Goal: Complete application form: Complete application form

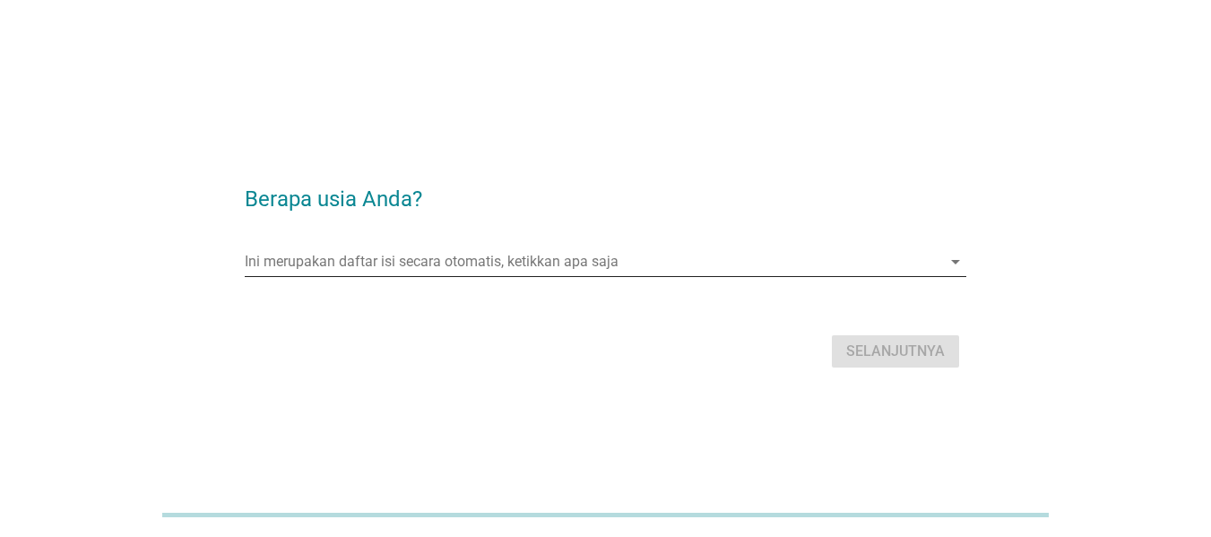
click at [386, 256] on input "Ini merupakan daftar isi secara otomatis, ketikkan apa saja" at bounding box center [593, 261] width 697 height 29
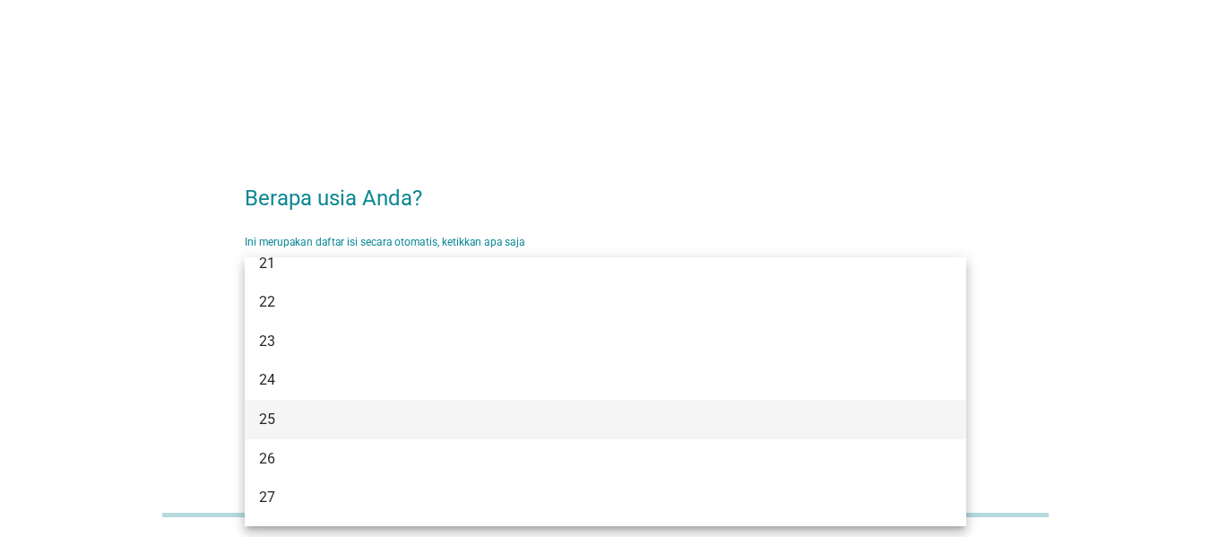
scroll to position [179, 0]
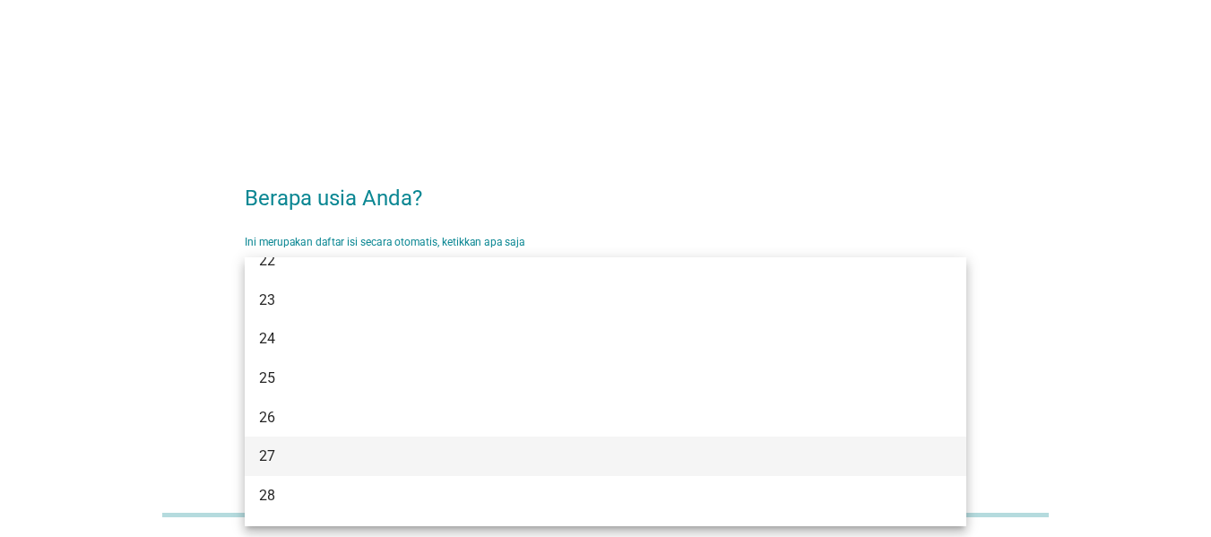
click at [302, 459] on div "27" at bounding box center [577, 457] width 636 height 22
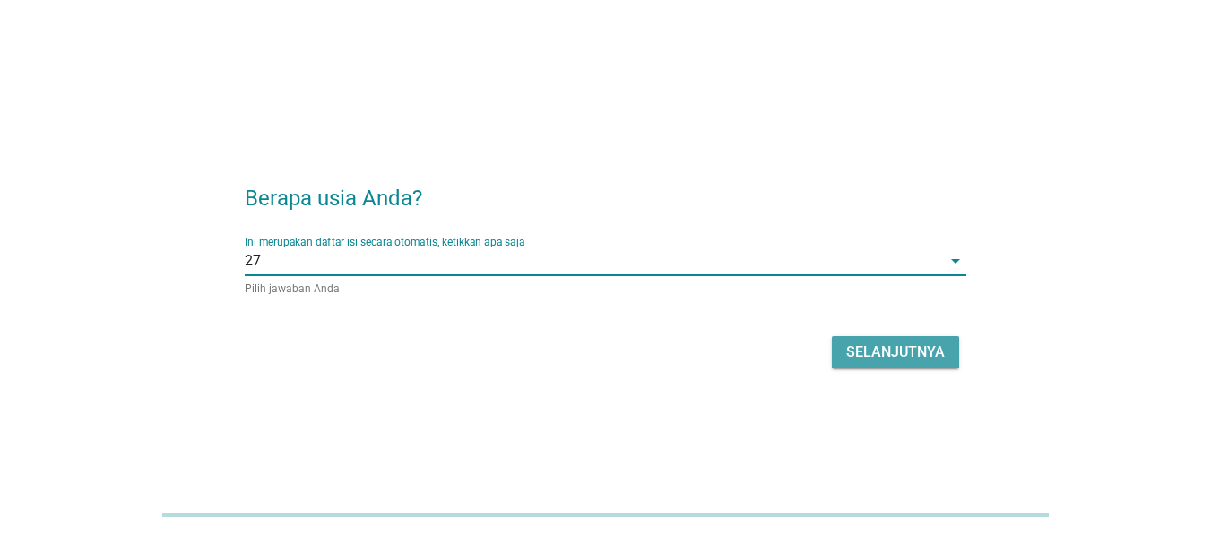
click at [923, 343] on div "Selanjutnya" at bounding box center [895, 353] width 99 height 22
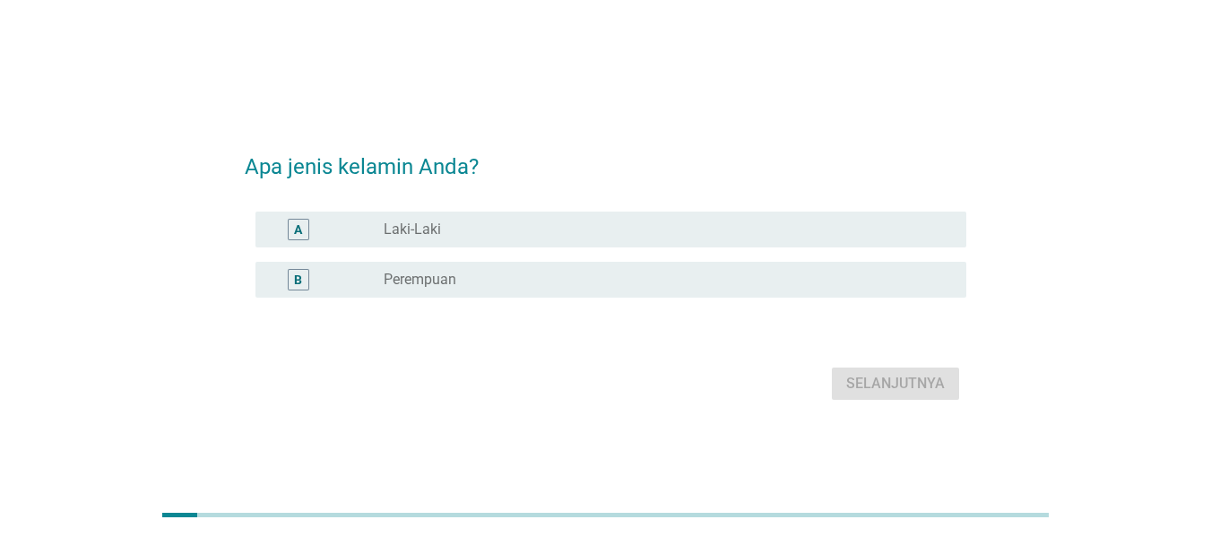
click at [455, 224] on div "radio_button_unchecked Laki-Laki" at bounding box center [661, 230] width 554 height 18
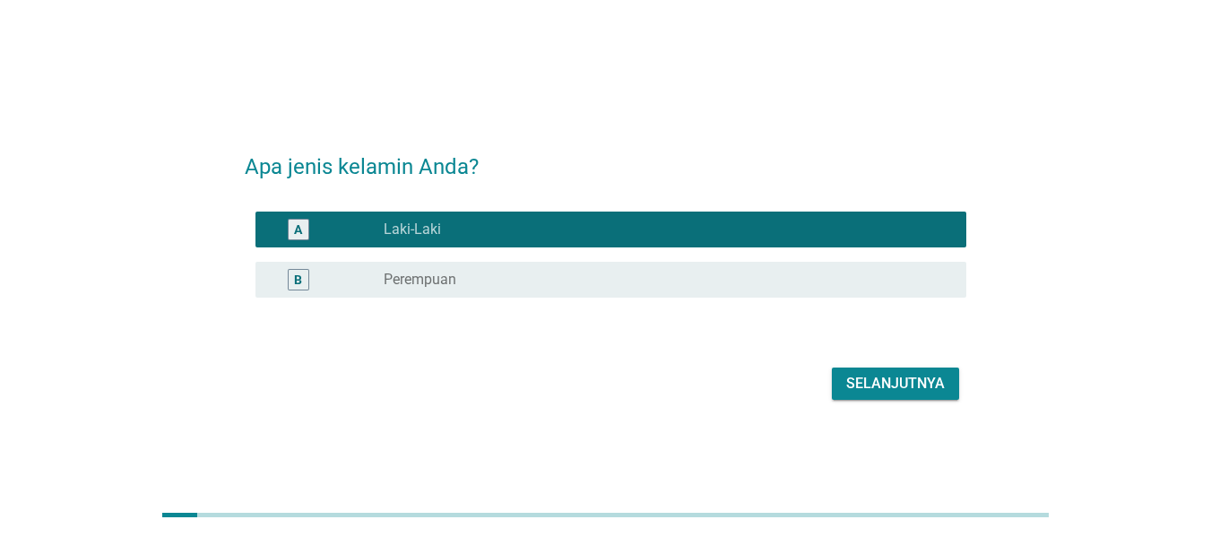
click at [926, 394] on button "Selanjutnya" at bounding box center [895, 384] width 127 height 32
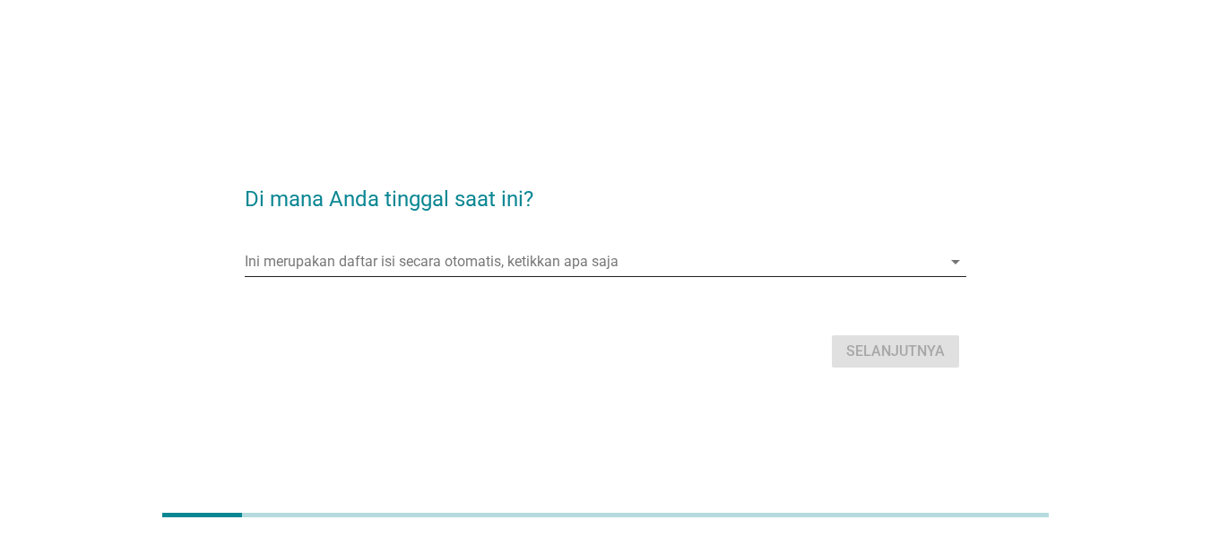
click at [457, 251] on input "Ini merupakan daftar isi secara otomatis, ketikkan apa saja" at bounding box center [593, 261] width 697 height 29
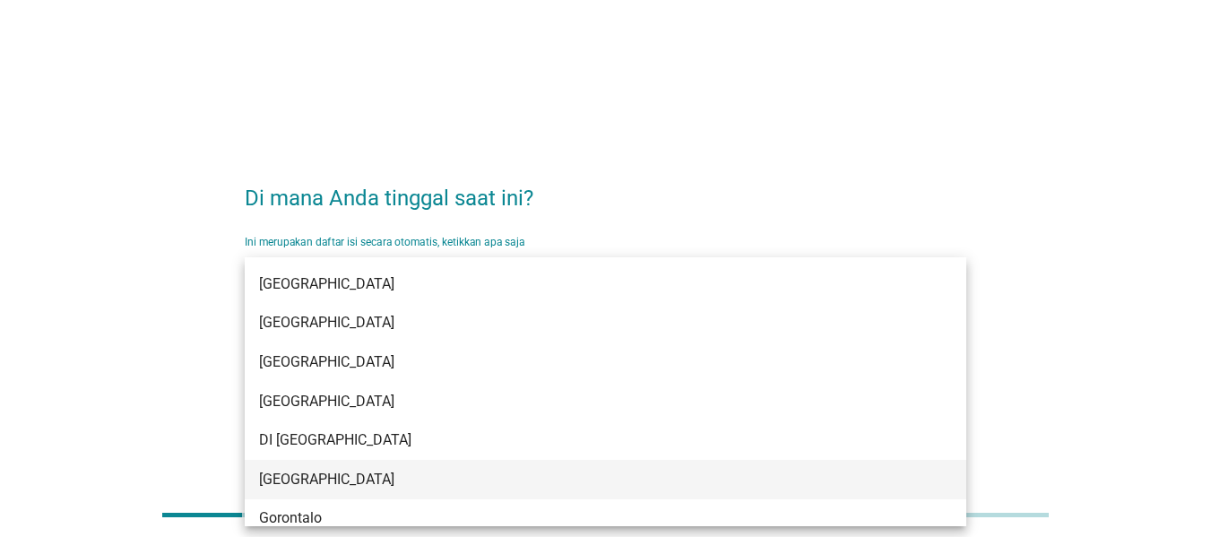
click at [316, 471] on div "[GEOGRAPHIC_DATA]" at bounding box center [577, 480] width 636 height 22
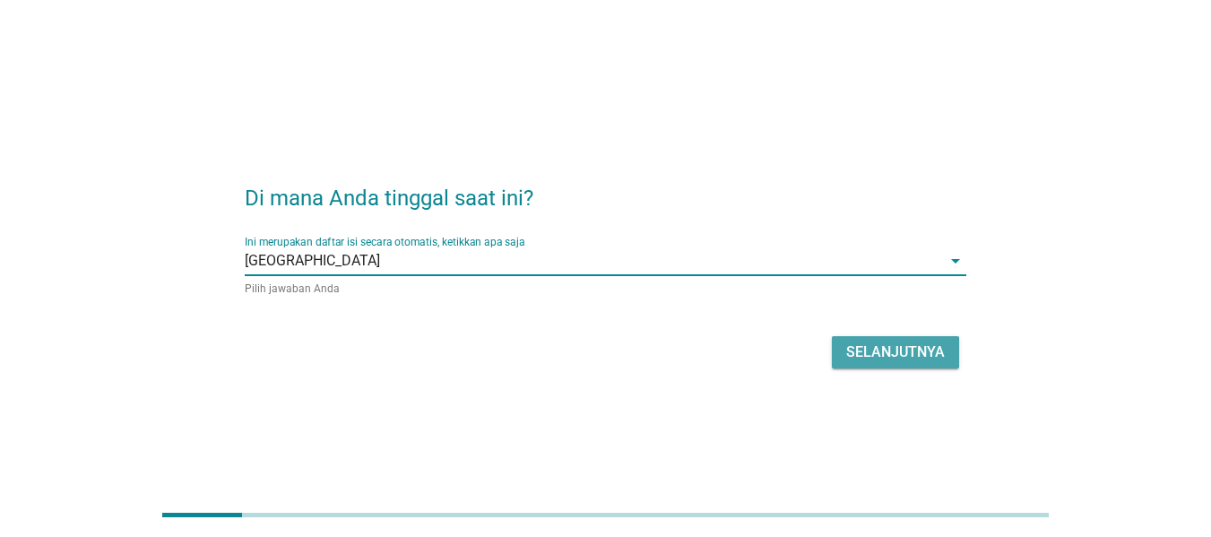
click at [902, 348] on div "Selanjutnya" at bounding box center [895, 353] width 99 height 22
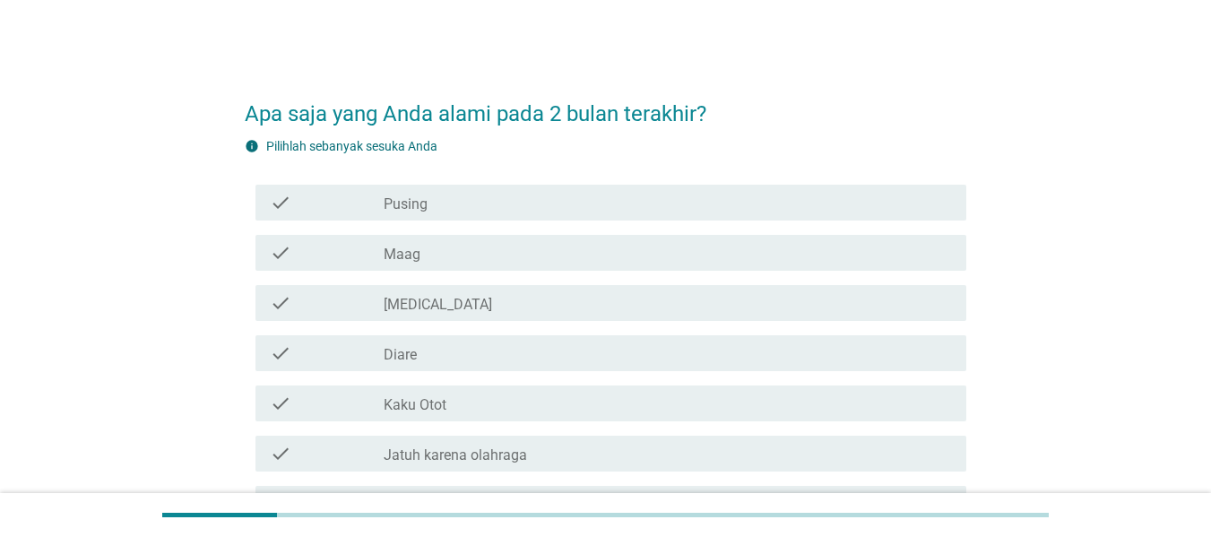
click at [436, 303] on label "[MEDICAL_DATA]" at bounding box center [438, 305] width 108 height 18
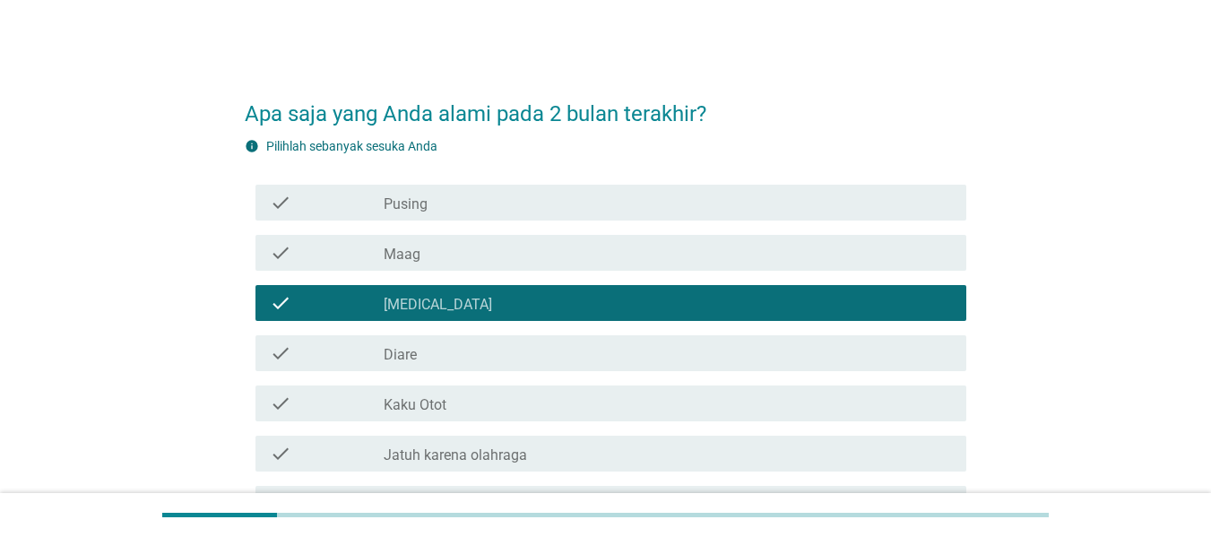
click at [447, 257] on div "check_box_outline_blank Maag" at bounding box center [668, 253] width 568 height 22
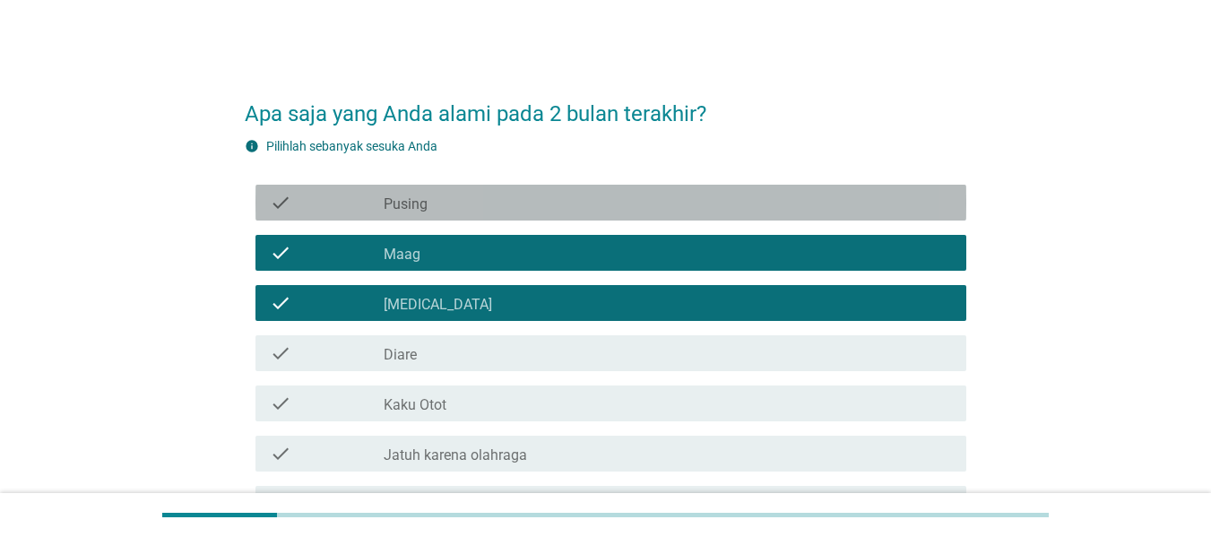
click at [434, 205] on div "check_box_outline_blank Pusing" at bounding box center [668, 203] width 568 height 22
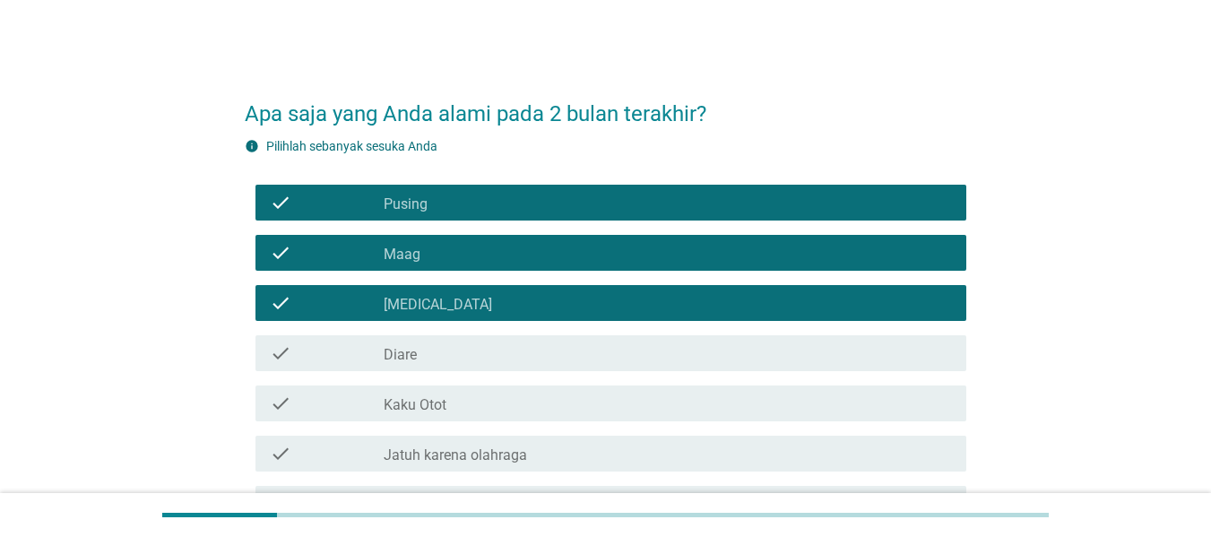
click at [472, 355] on div "check_box_outline_blank Diare" at bounding box center [668, 353] width 568 height 22
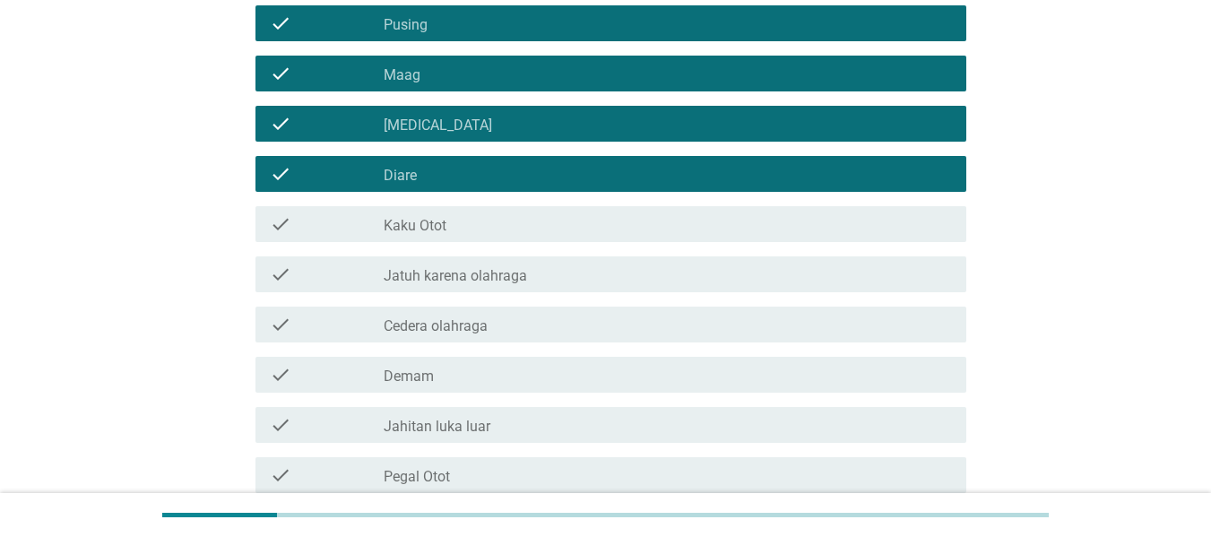
scroll to position [269, 0]
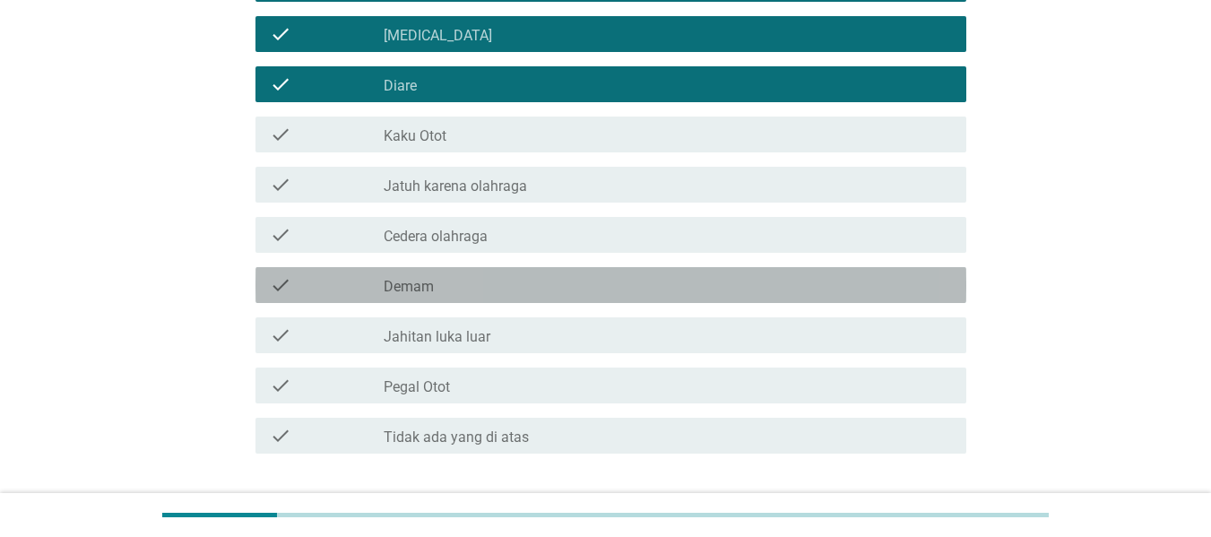
click at [455, 290] on div "check_box_outline_blank Demam" at bounding box center [668, 285] width 568 height 22
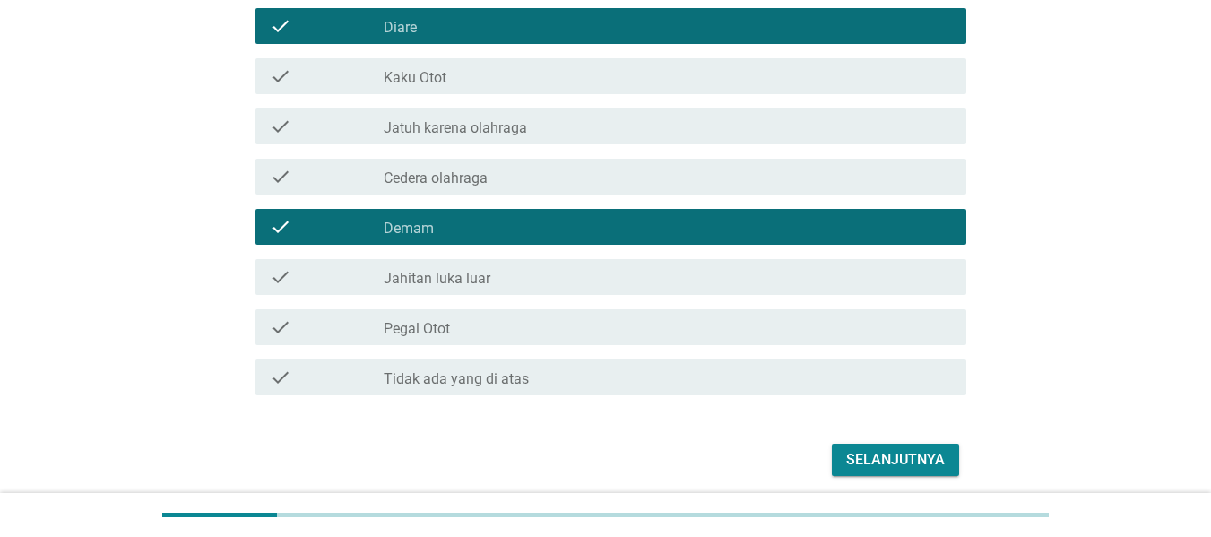
scroll to position [359, 0]
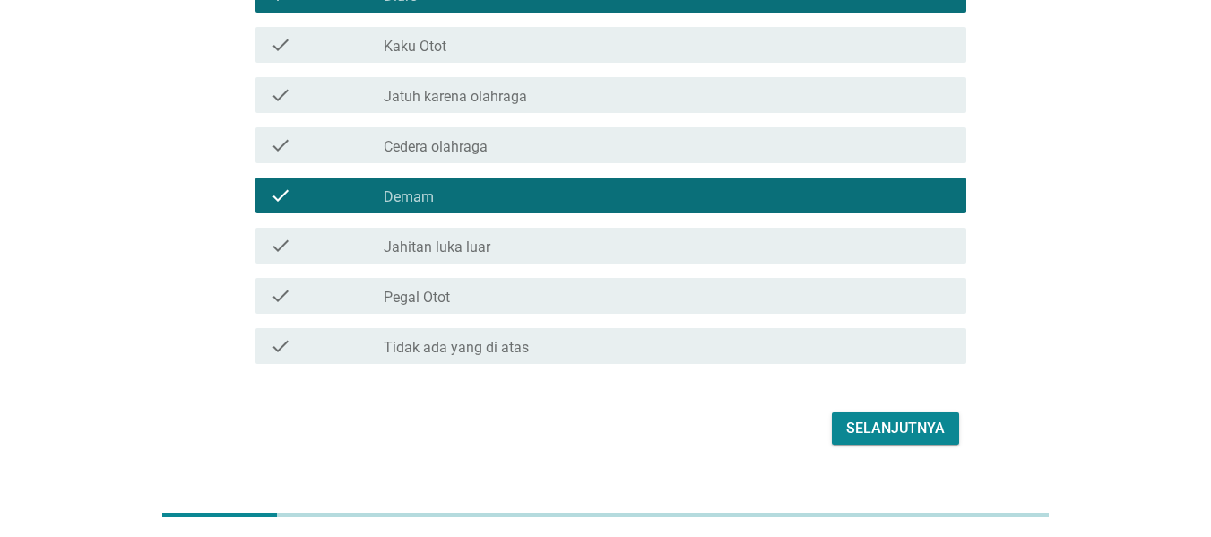
click at [521, 304] on div "check_box_outline_blank Pegal Otot" at bounding box center [668, 296] width 568 height 22
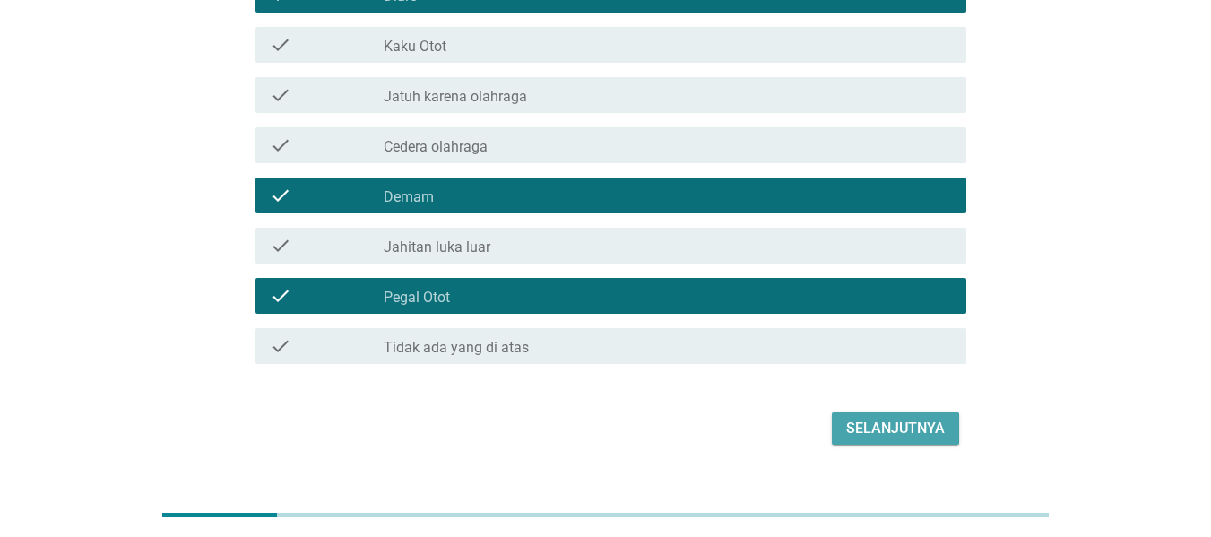
click at [907, 424] on div "Selanjutnya" at bounding box center [895, 429] width 99 height 22
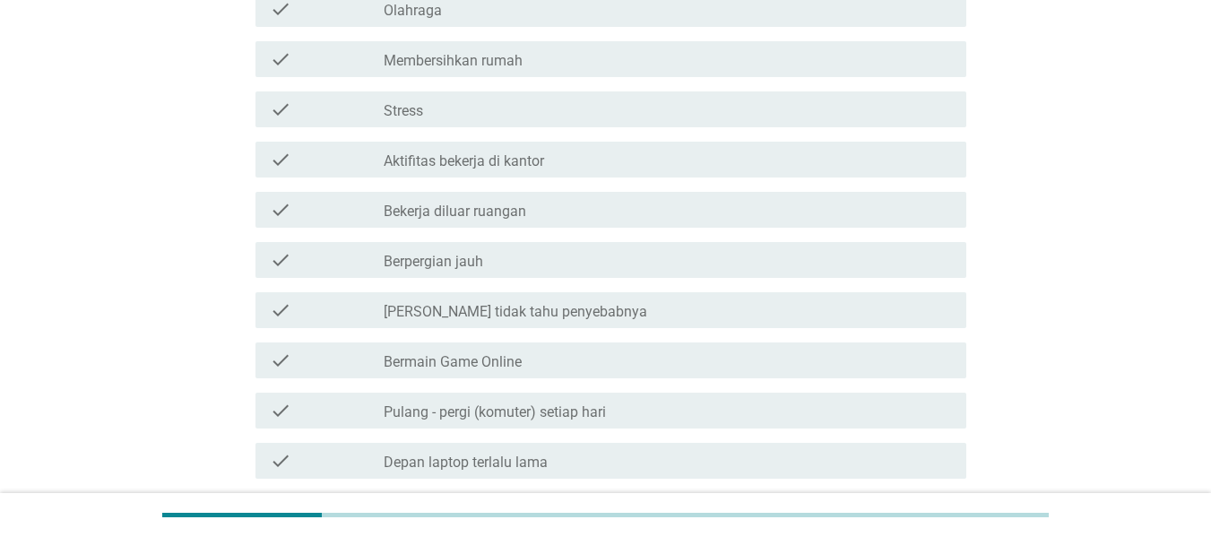
scroll to position [0, 0]
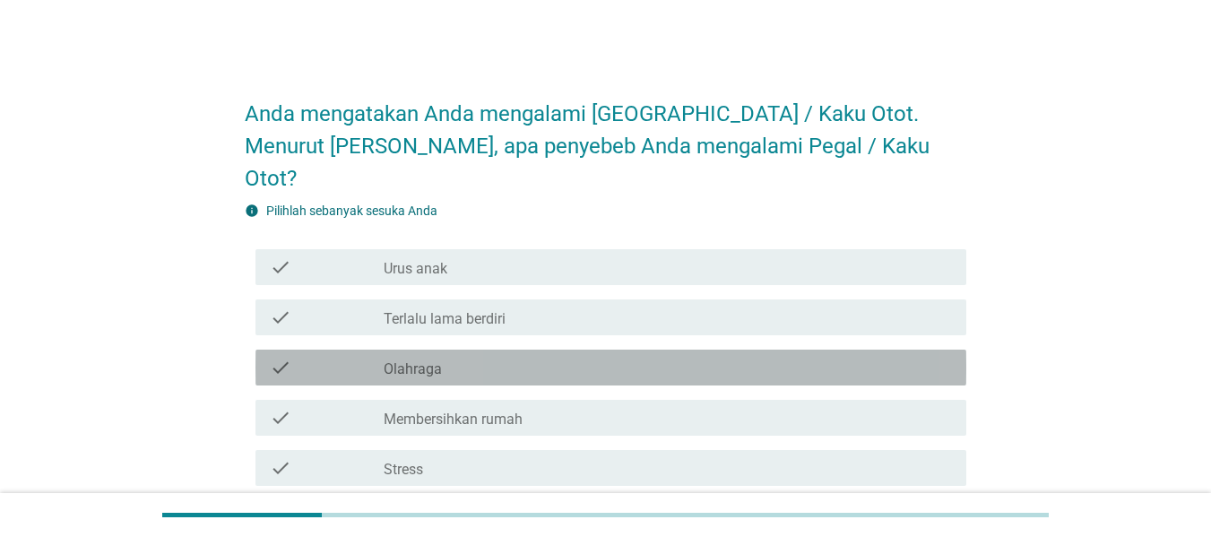
click at [444, 357] on div "check_box_outline_blank Olahraga" at bounding box center [668, 368] width 568 height 22
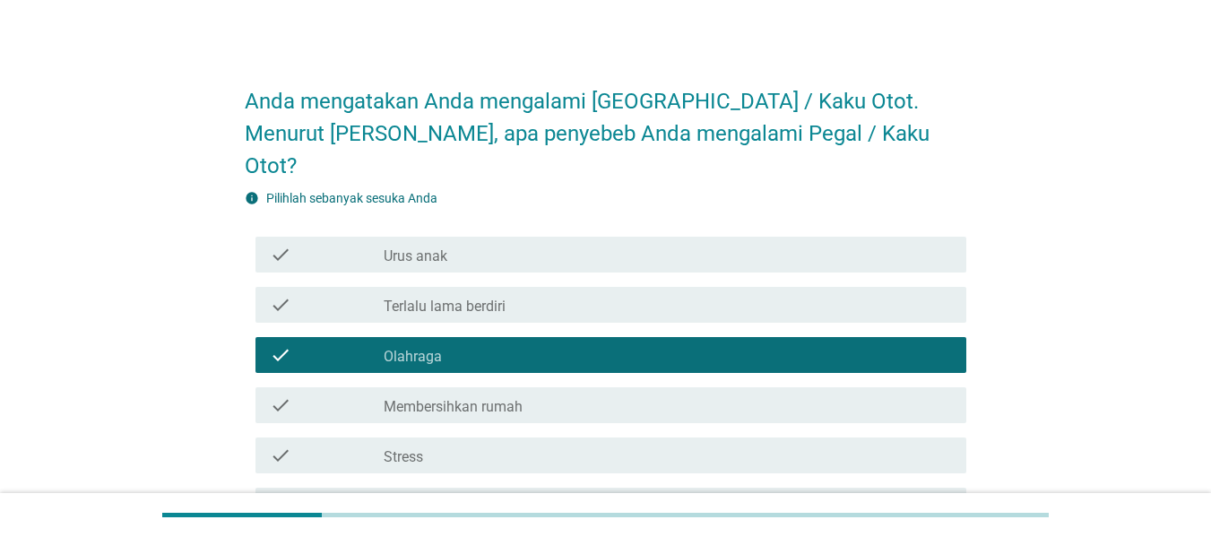
scroll to position [90, 0]
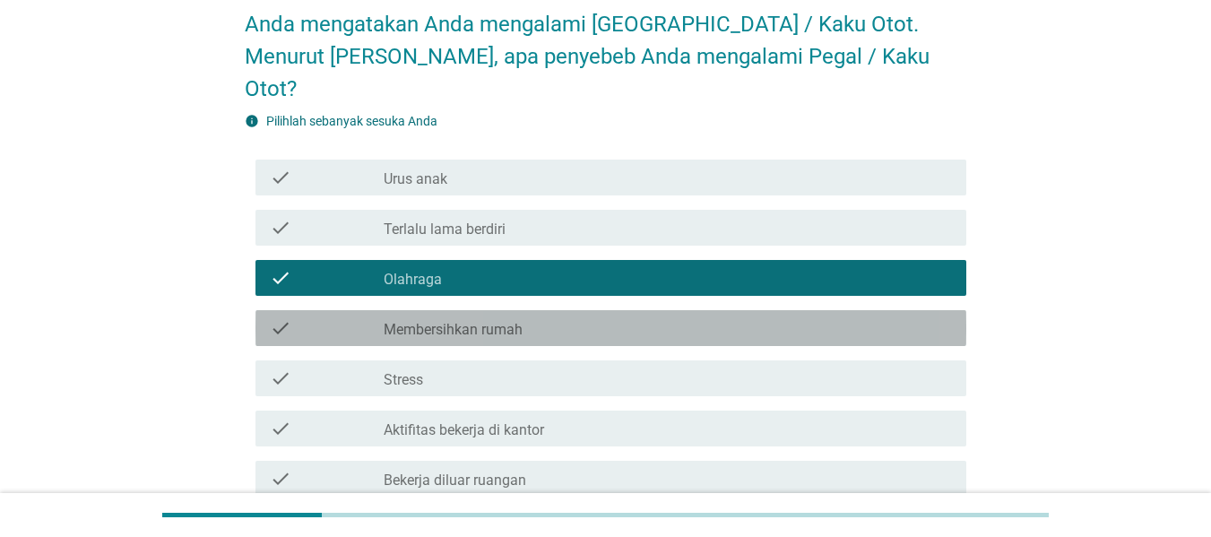
click at [401, 310] on div "check check_box_outline_blank Membersihkan rumah" at bounding box center [611, 328] width 711 height 36
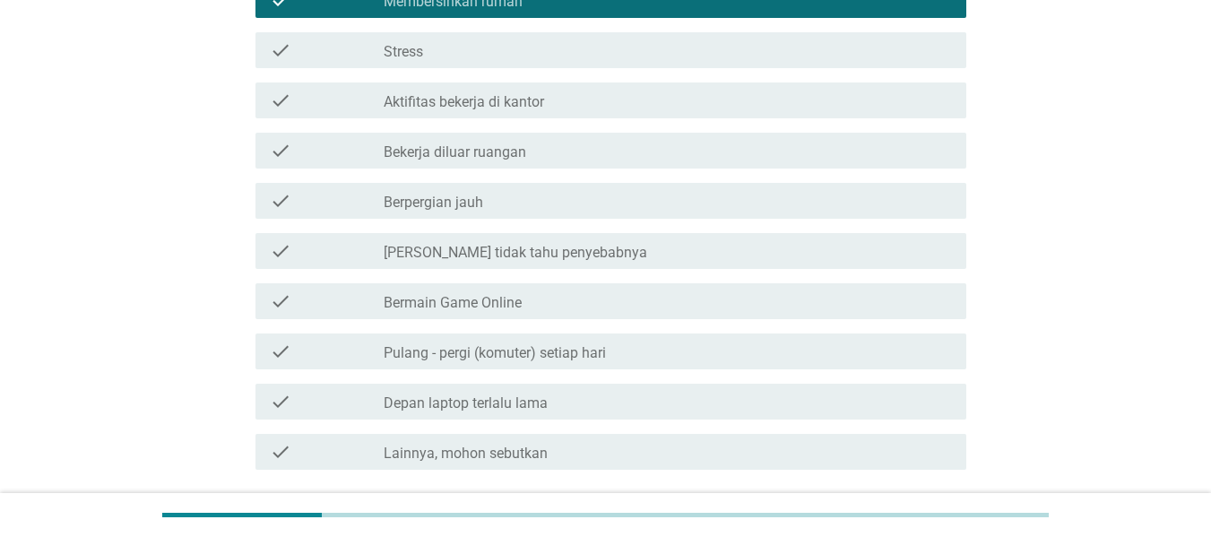
scroll to position [448, 0]
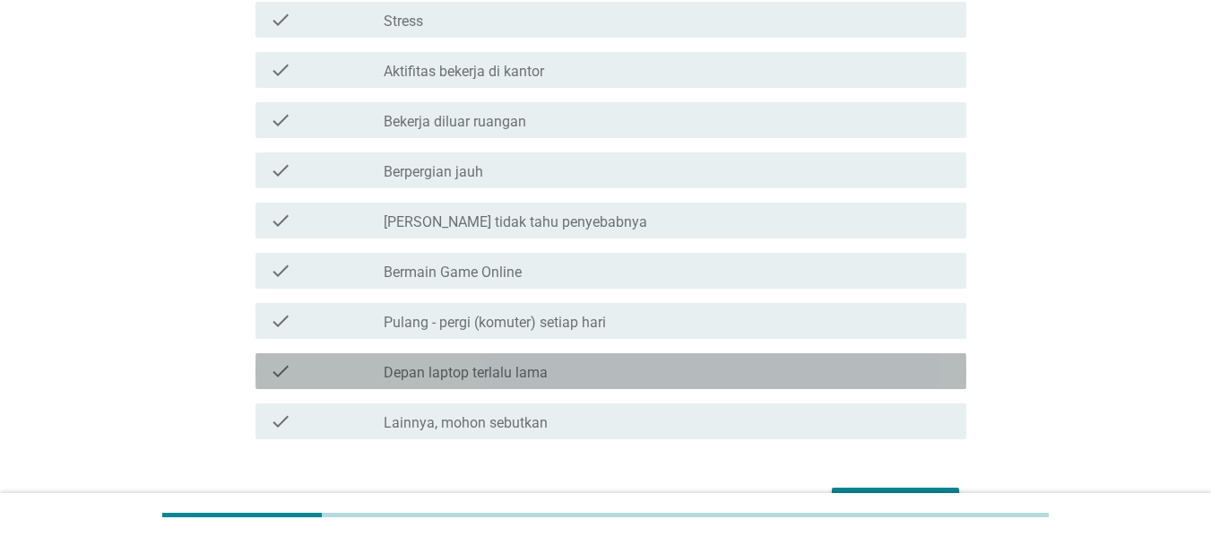
click at [490, 364] on label "Depan laptop terlalu lama" at bounding box center [466, 373] width 164 height 18
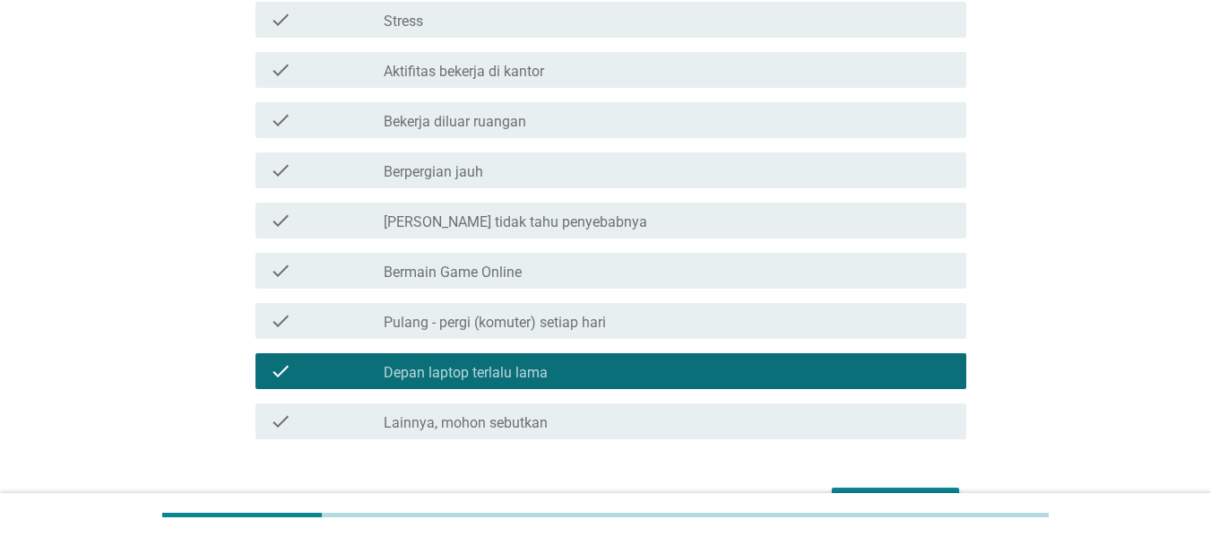
click at [932, 493] on div "Selanjutnya" at bounding box center [895, 504] width 99 height 22
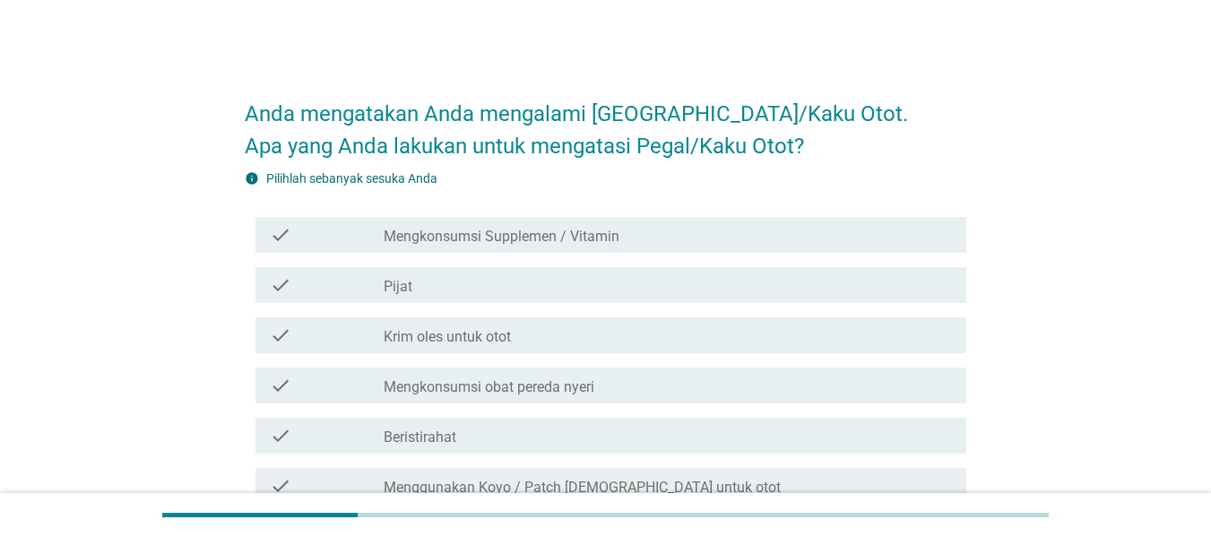
click at [469, 337] on label "Krim oles untuk otot" at bounding box center [447, 337] width 127 height 18
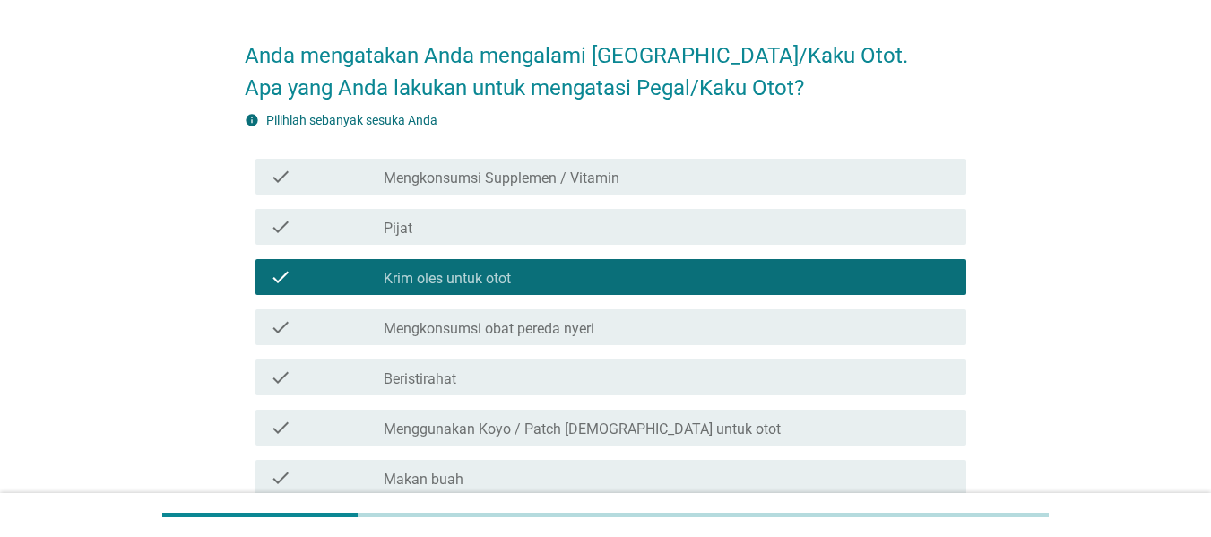
scroll to position [90, 0]
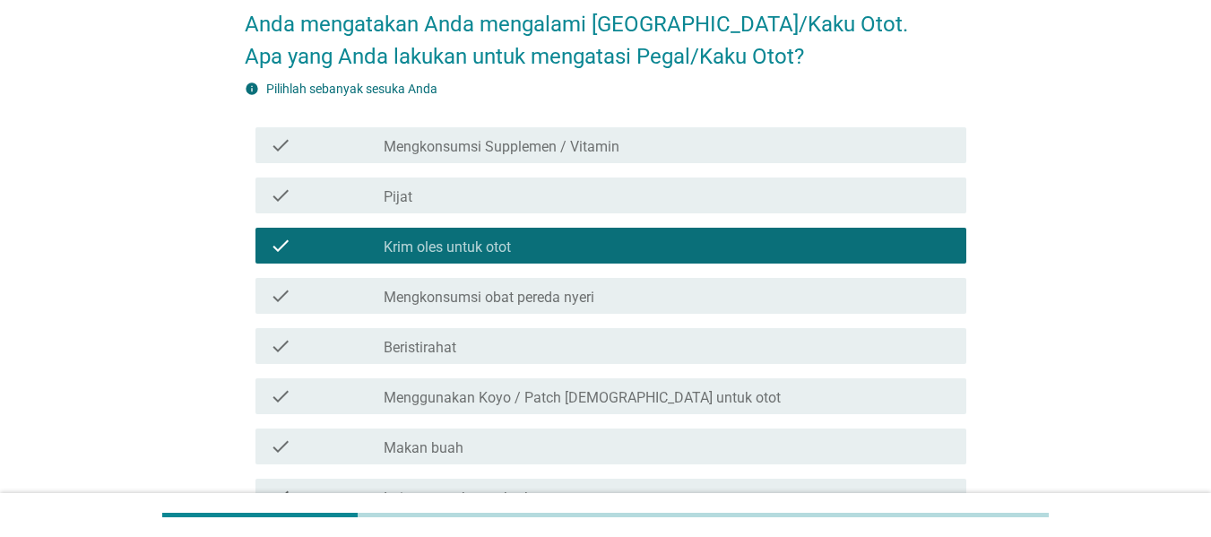
click at [504, 352] on div "check_box_outline_blank Beristirahat" at bounding box center [668, 346] width 568 height 22
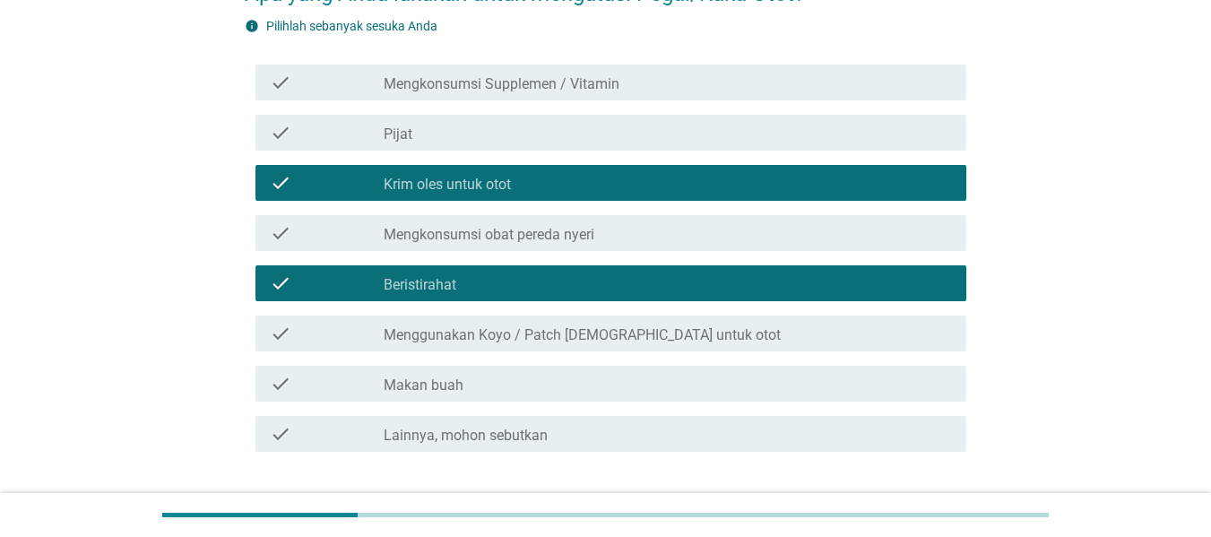
scroll to position [179, 0]
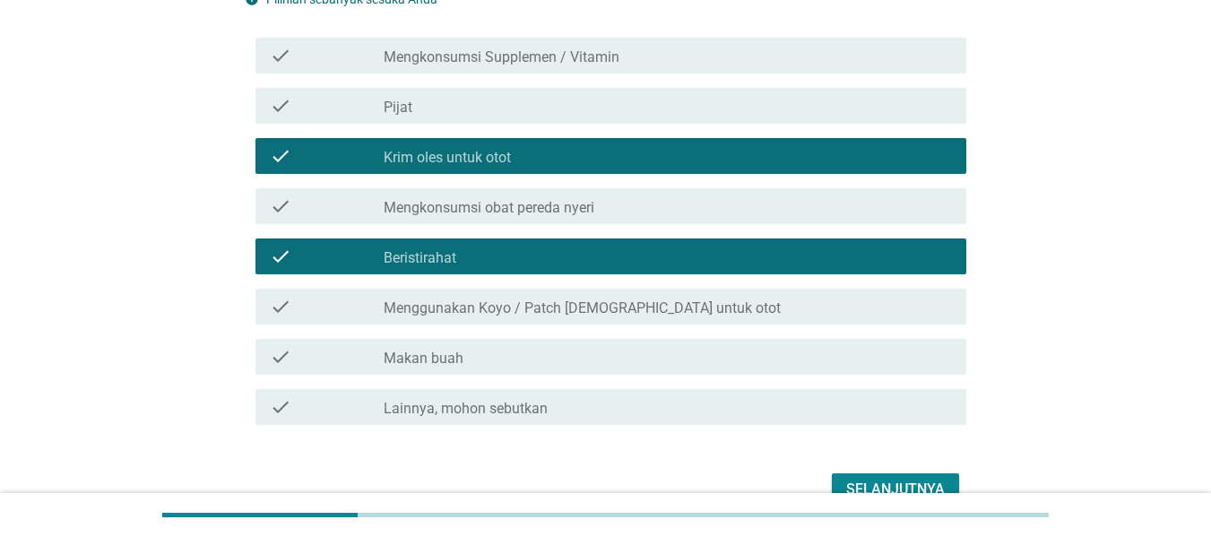
click at [424, 109] on div "check_box_outline_blank Pijat" at bounding box center [668, 106] width 568 height 22
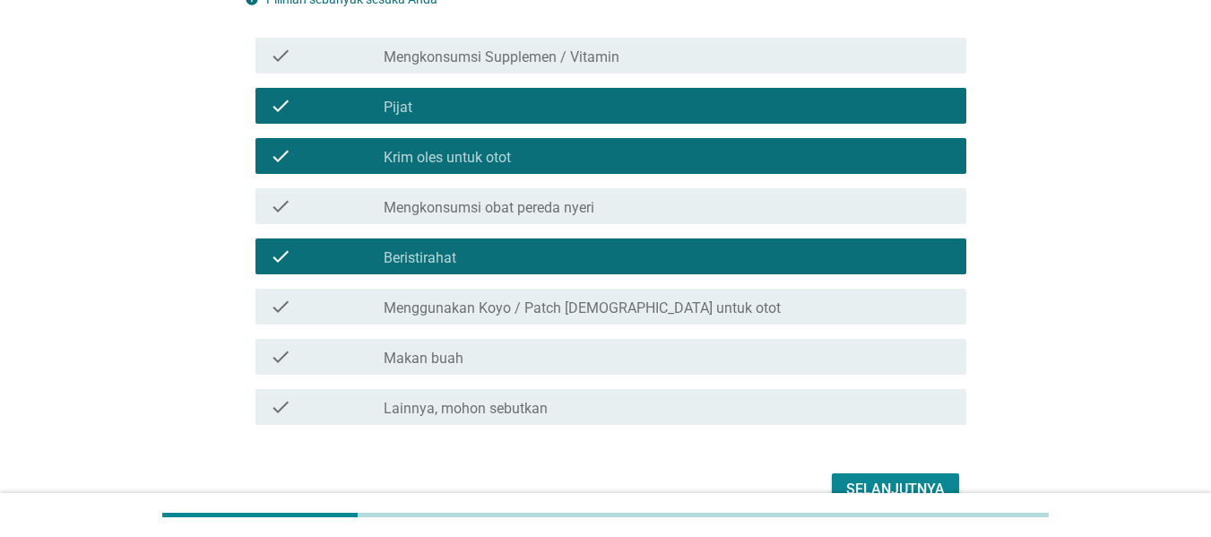
click at [871, 481] on div "Selanjutnya" at bounding box center [895, 490] width 99 height 22
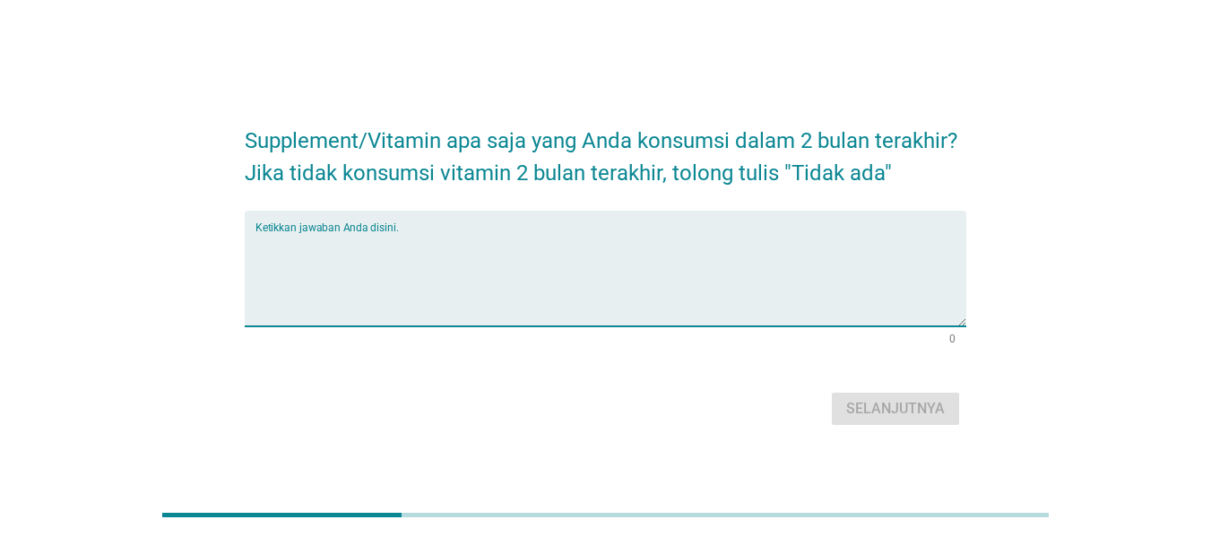
click at [394, 245] on textarea "Ketikkan jawaban Anda disini." at bounding box center [611, 279] width 711 height 94
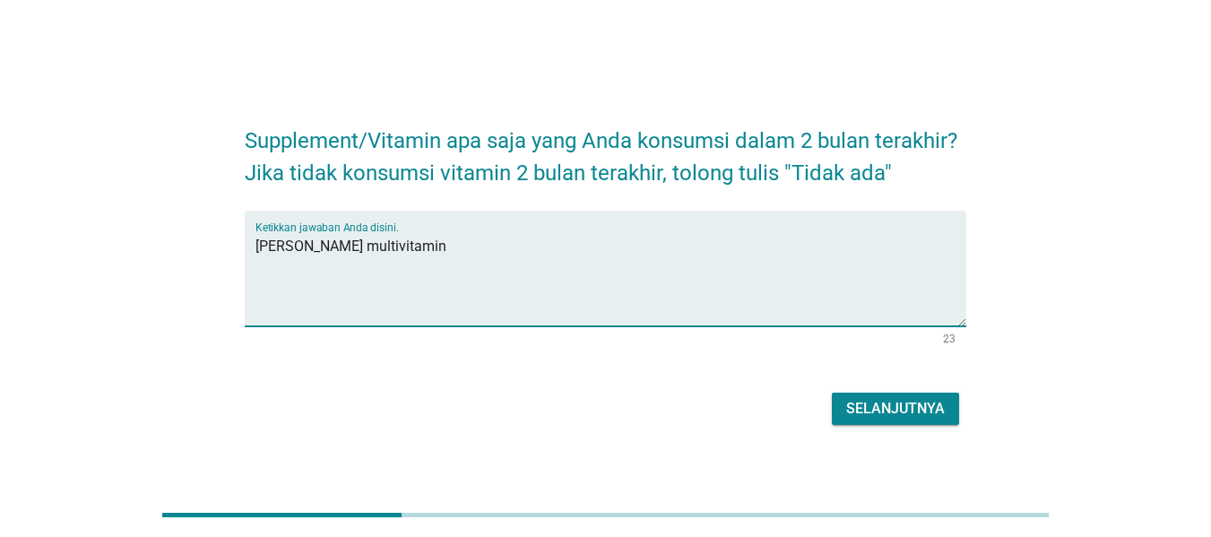
type textarea "[PERSON_NAME] multivitamin"
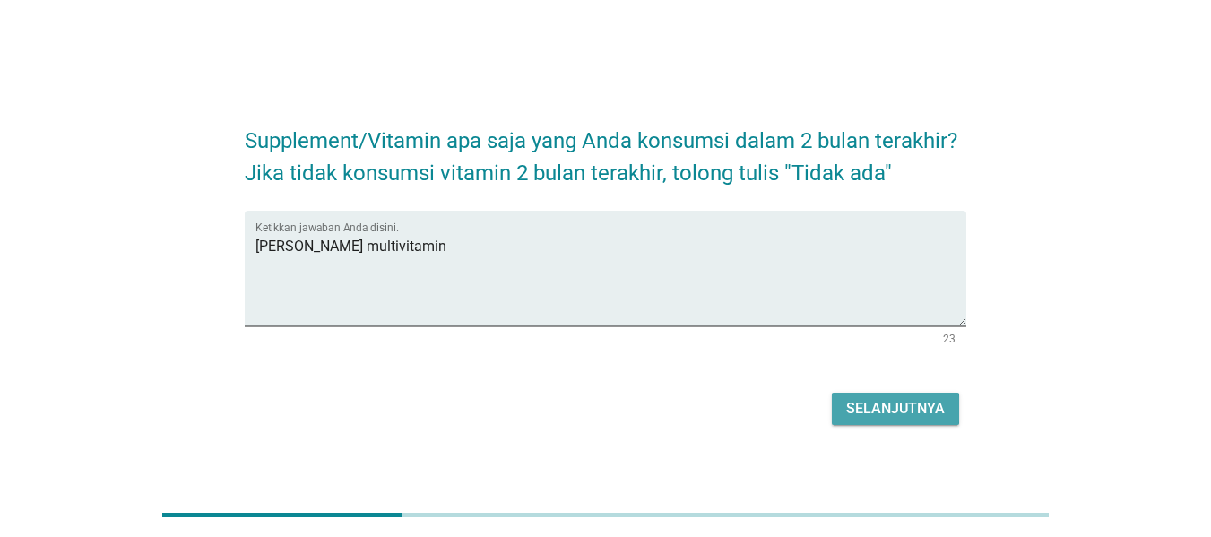
click at [920, 406] on div "Selanjutnya" at bounding box center [895, 409] width 99 height 22
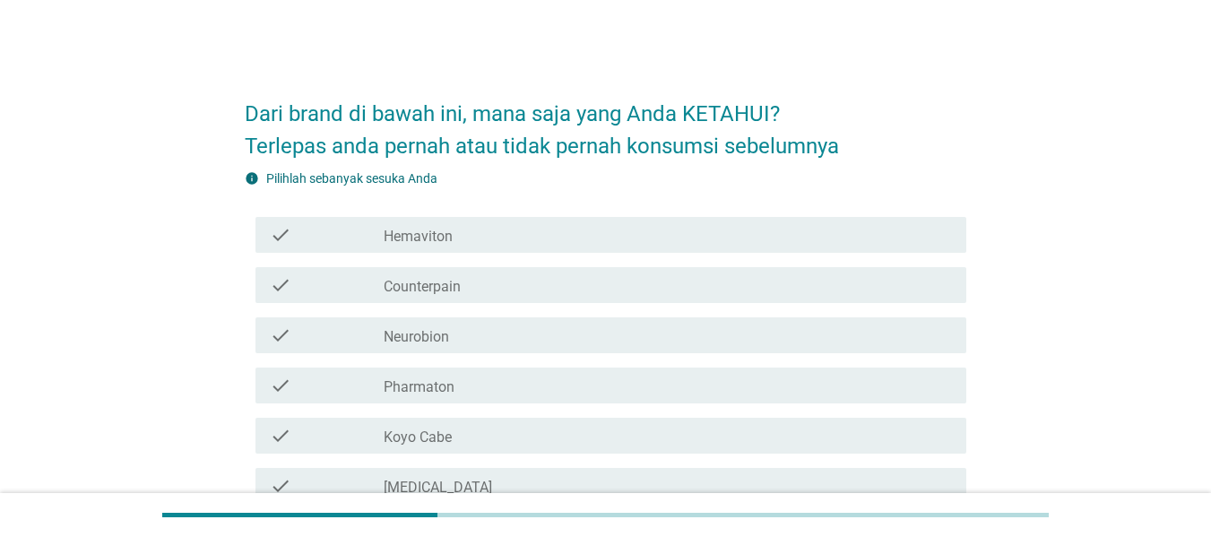
click at [397, 237] on label "Hemaviton" at bounding box center [418, 237] width 69 height 18
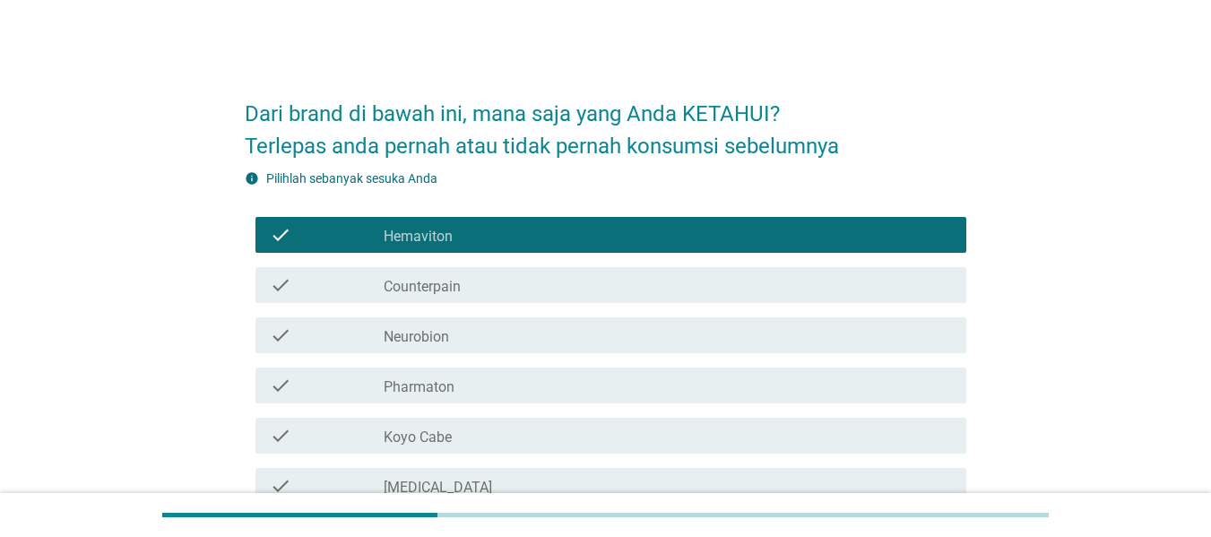
click at [424, 284] on label "Counterpain" at bounding box center [422, 287] width 77 height 18
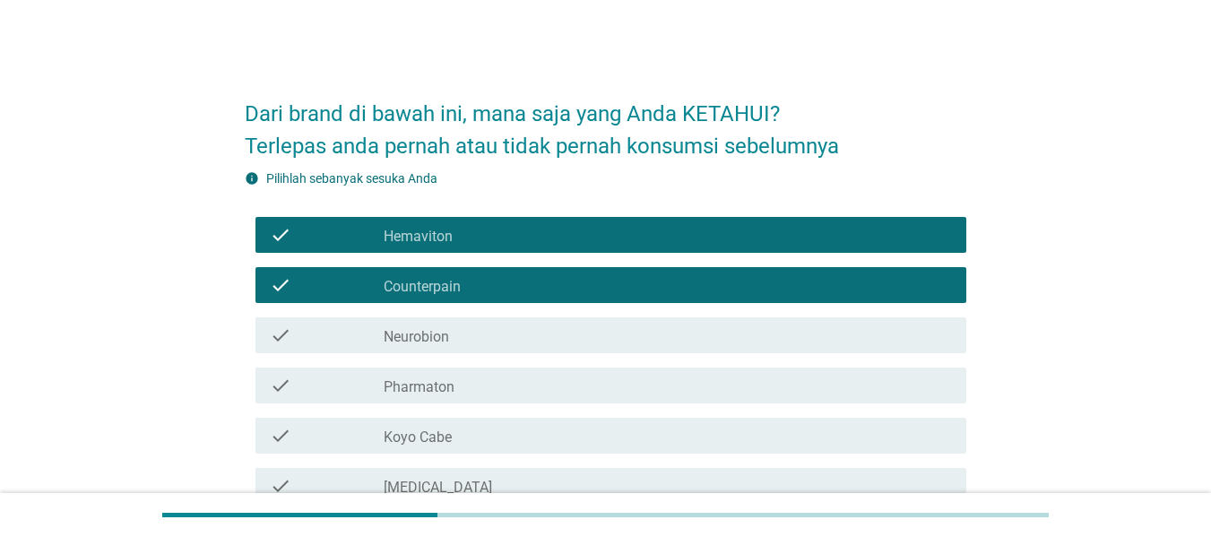
click at [446, 338] on label "Neurobion" at bounding box center [416, 337] width 65 height 18
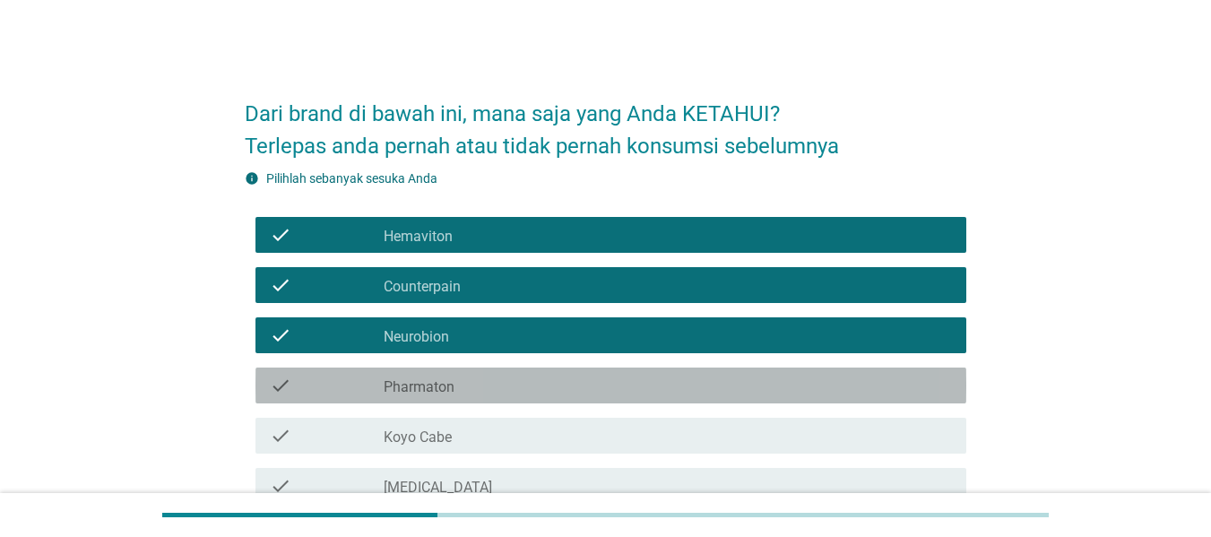
click at [427, 394] on label "Pharmaton" at bounding box center [419, 387] width 71 height 18
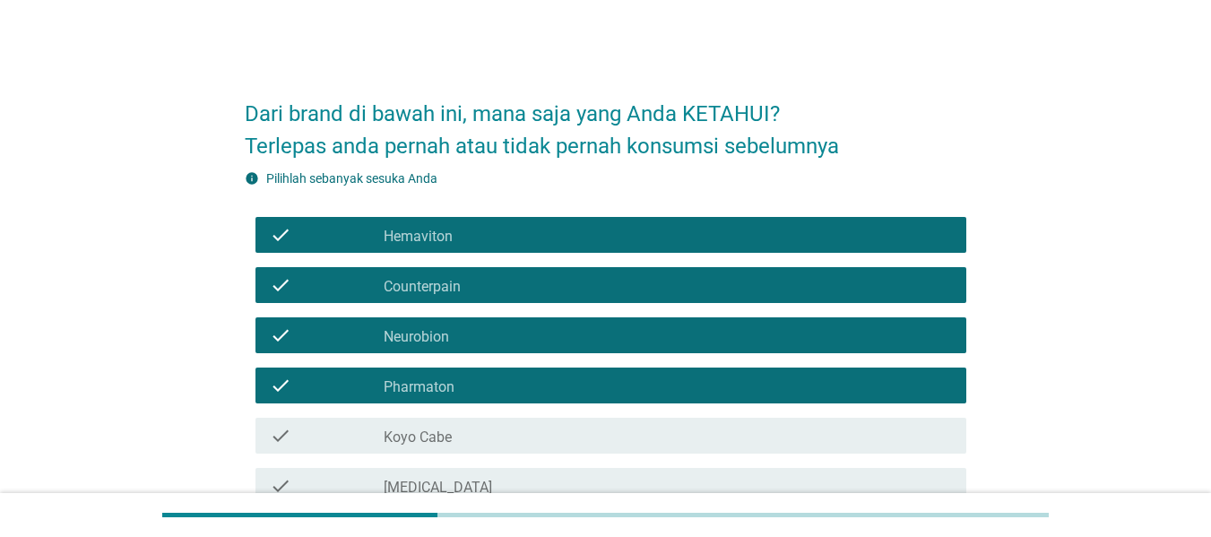
scroll to position [179, 0]
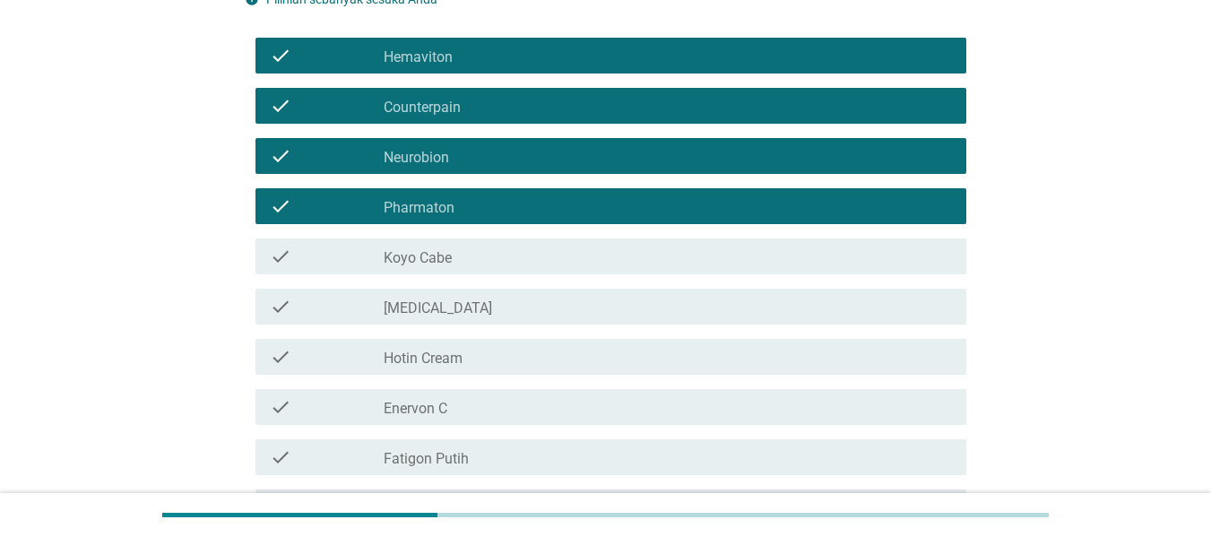
click at [436, 259] on label "Koyo Cabe" at bounding box center [418, 258] width 68 height 18
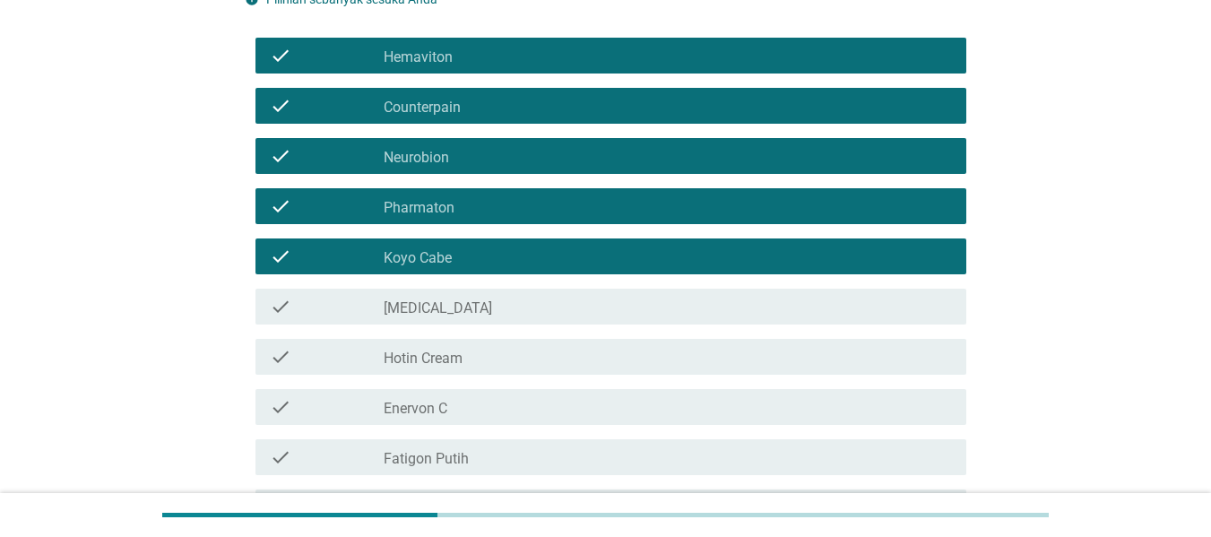
click at [429, 302] on label "[MEDICAL_DATA]" at bounding box center [438, 308] width 108 height 18
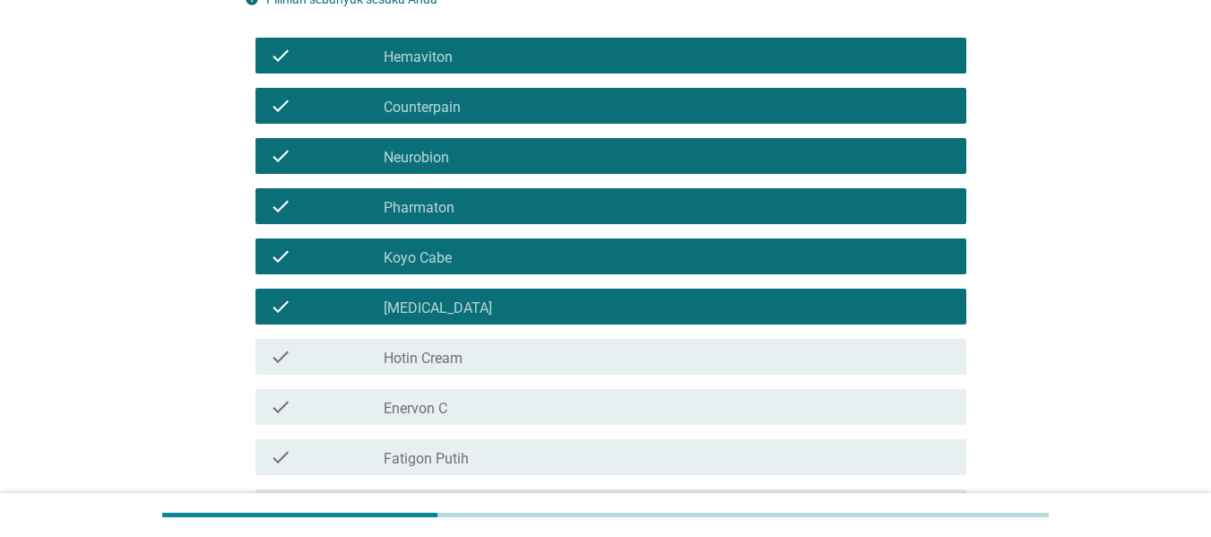
click at [456, 361] on label "Hotin Cream" at bounding box center [423, 359] width 79 height 18
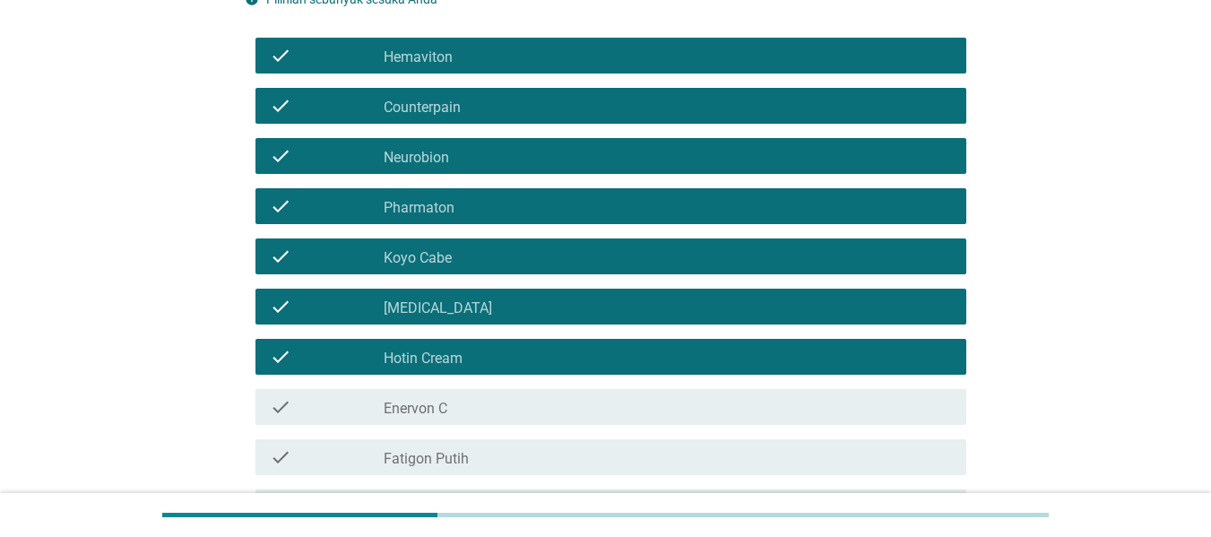
click at [445, 406] on label "Enervon C" at bounding box center [416, 409] width 64 height 18
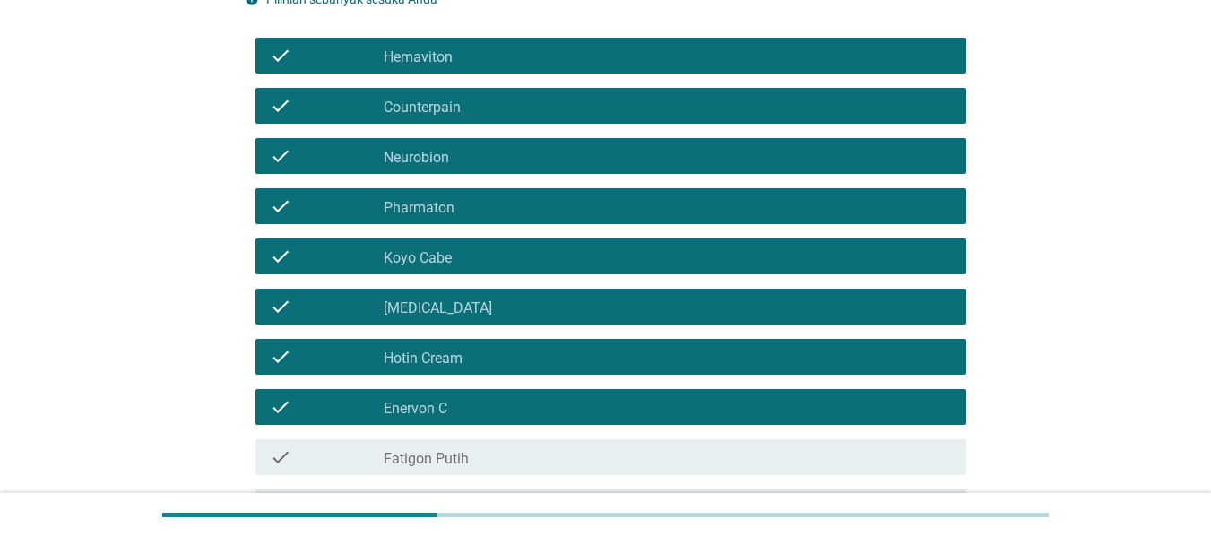
click at [453, 460] on label "Fatigon Putih" at bounding box center [426, 459] width 85 height 18
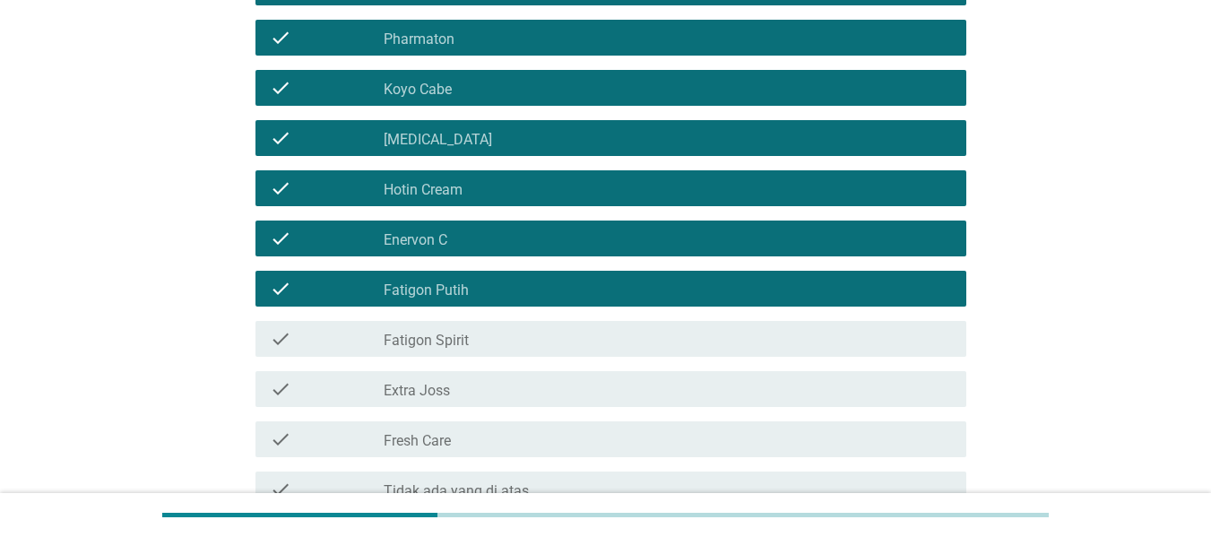
scroll to position [359, 0]
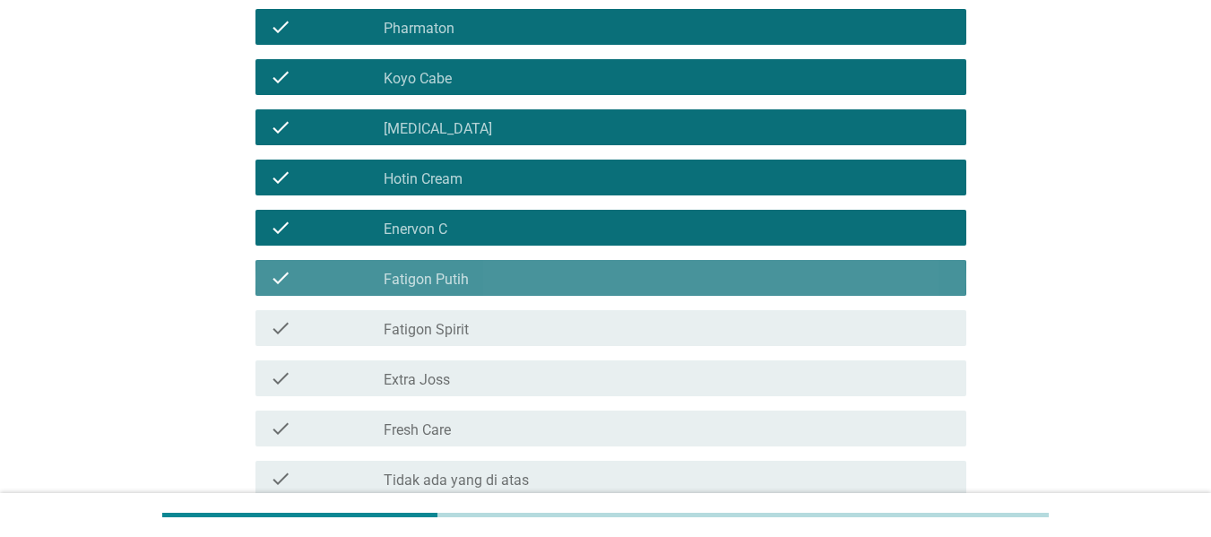
click at [472, 282] on div "check_box Fatigon Putih" at bounding box center [668, 278] width 568 height 22
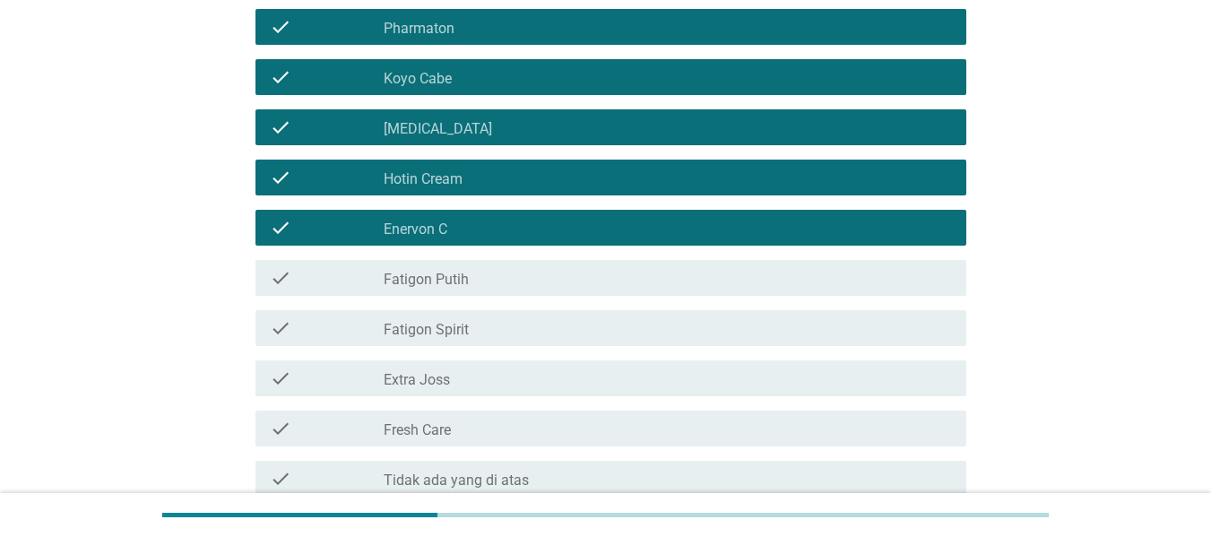
click at [461, 318] on div "check_box_outline_blank Fatigon Spirit" at bounding box center [668, 328] width 568 height 22
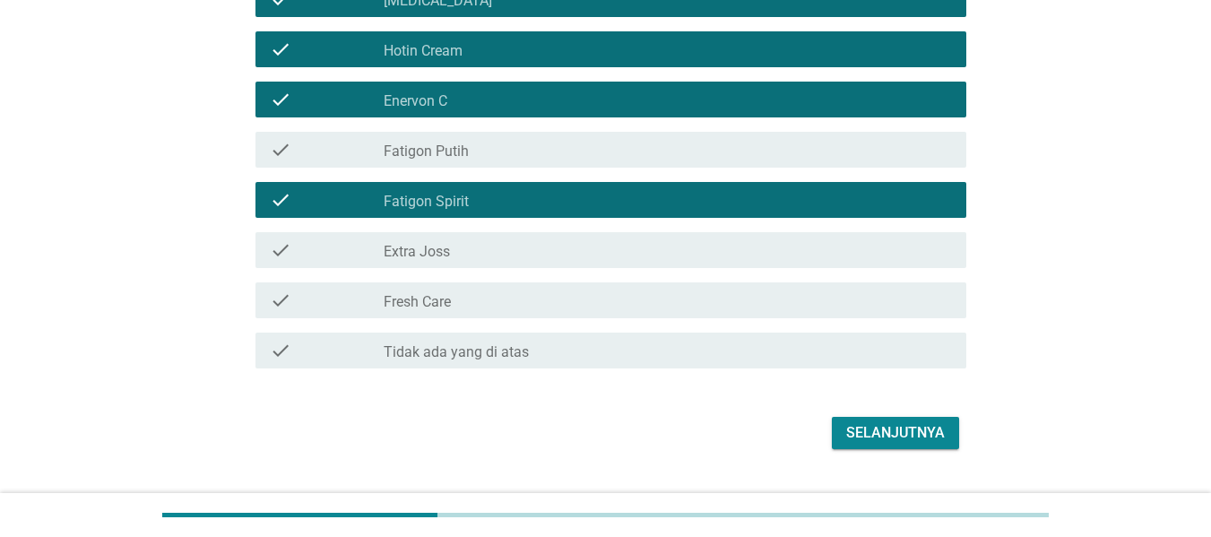
scroll to position [527, 0]
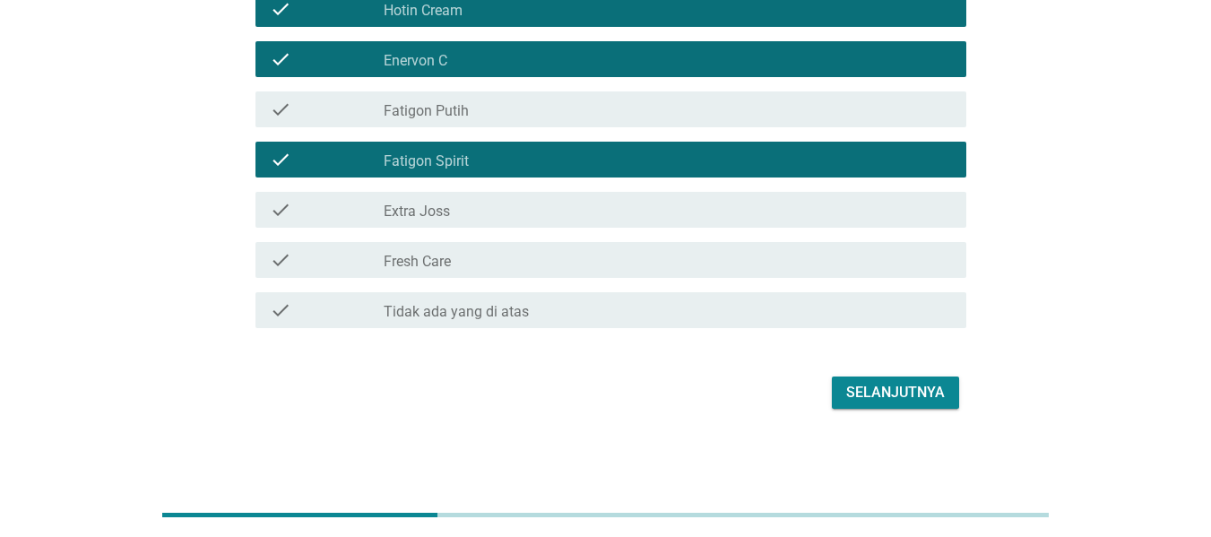
click at [460, 210] on div "check_box_outline_blank Extra Joss" at bounding box center [668, 210] width 568 height 22
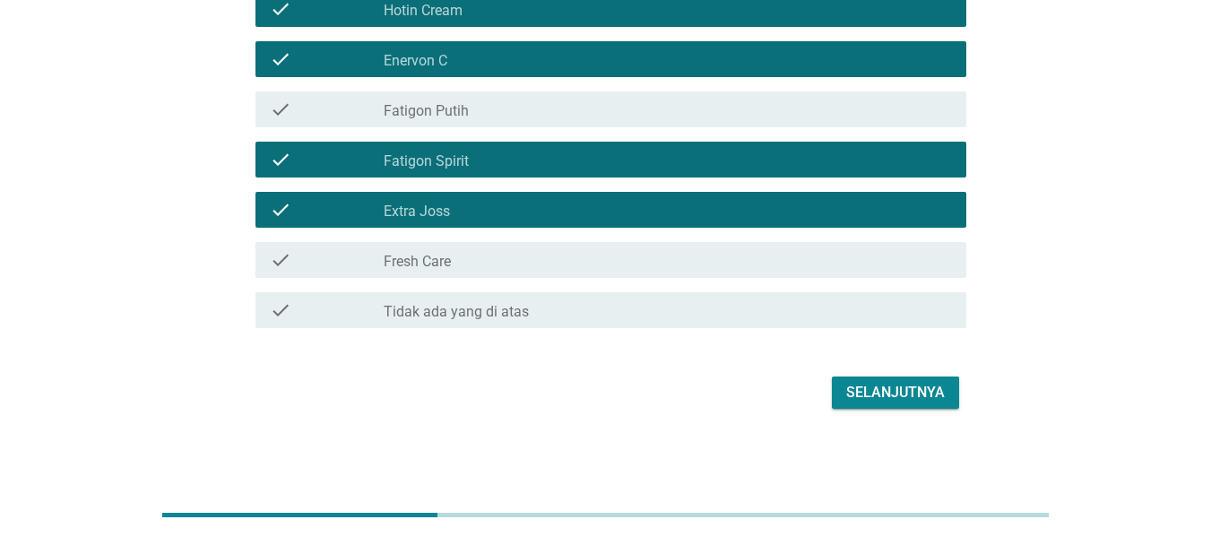
click at [444, 253] on label "Fresh Care" at bounding box center [417, 262] width 67 height 18
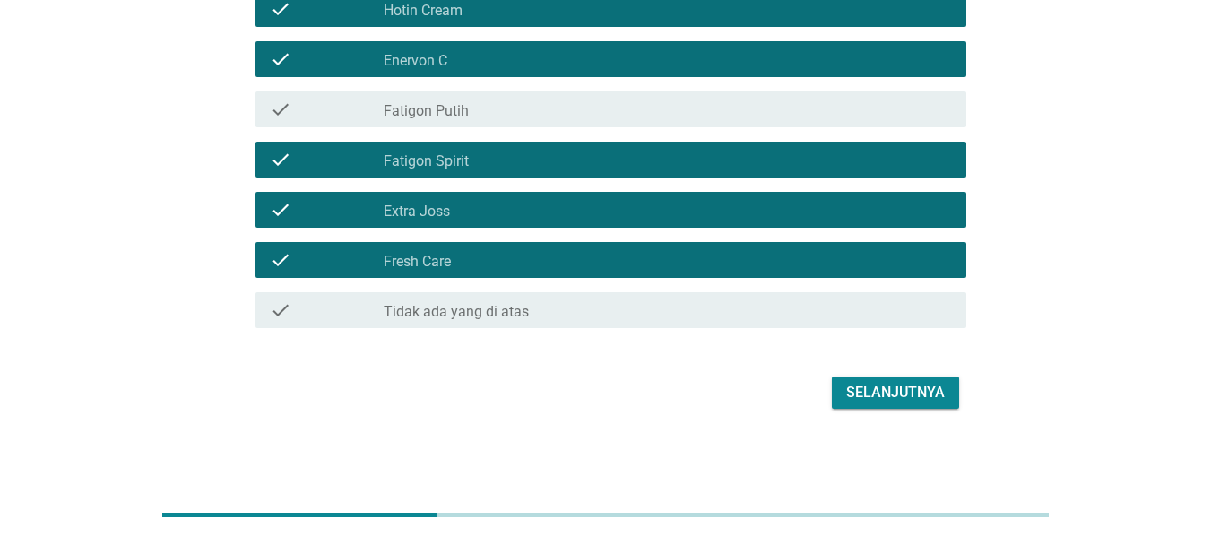
click at [914, 397] on div "Selanjutnya" at bounding box center [895, 393] width 99 height 22
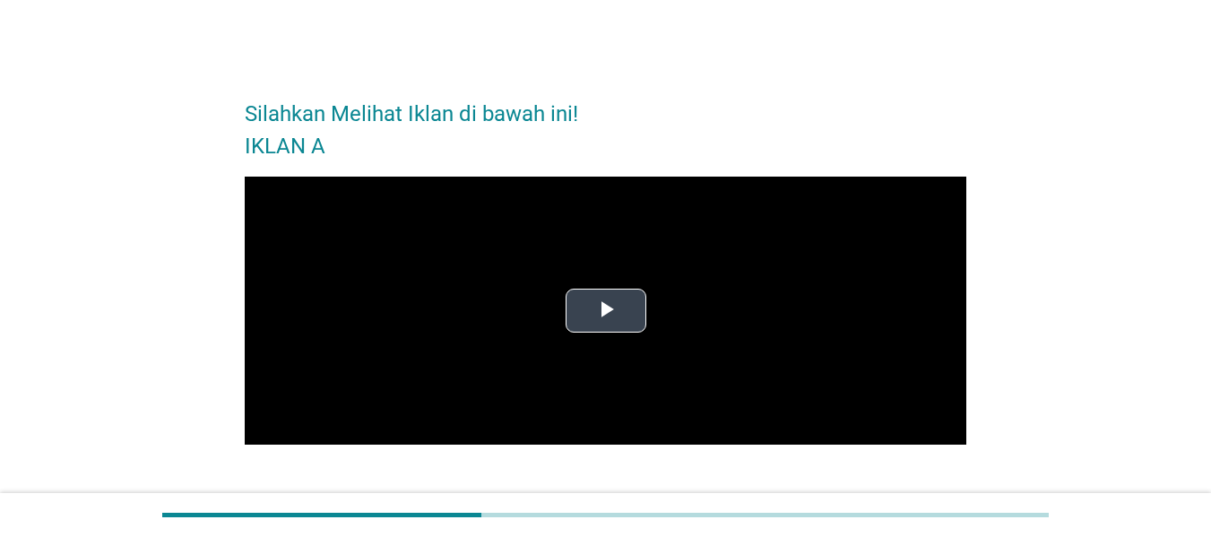
click at [606, 310] on span "Video Player" at bounding box center [606, 310] width 0 height 0
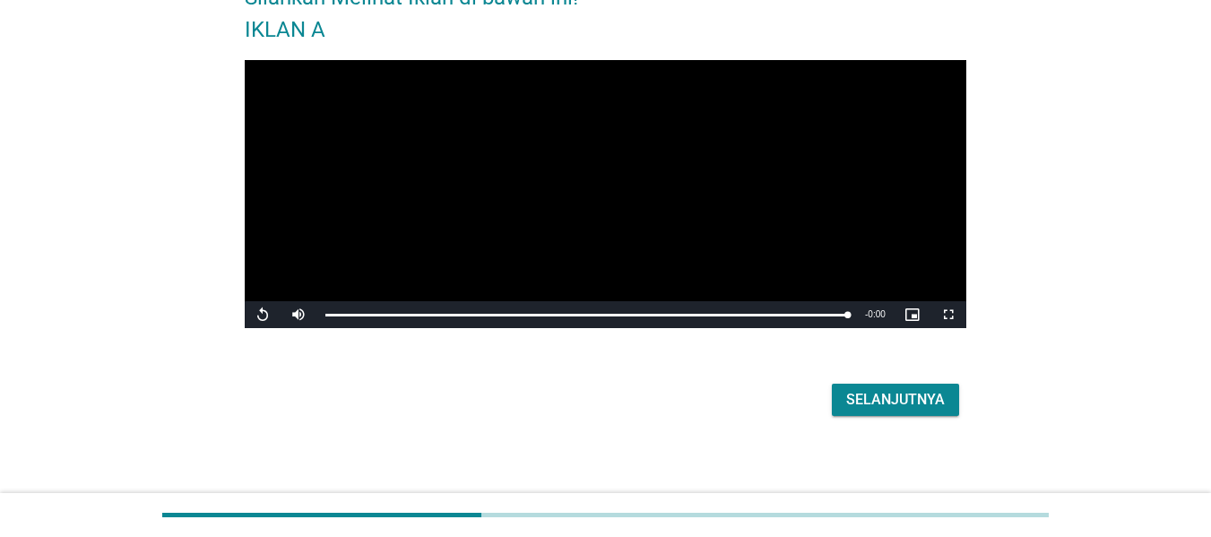
scroll to position [125, 0]
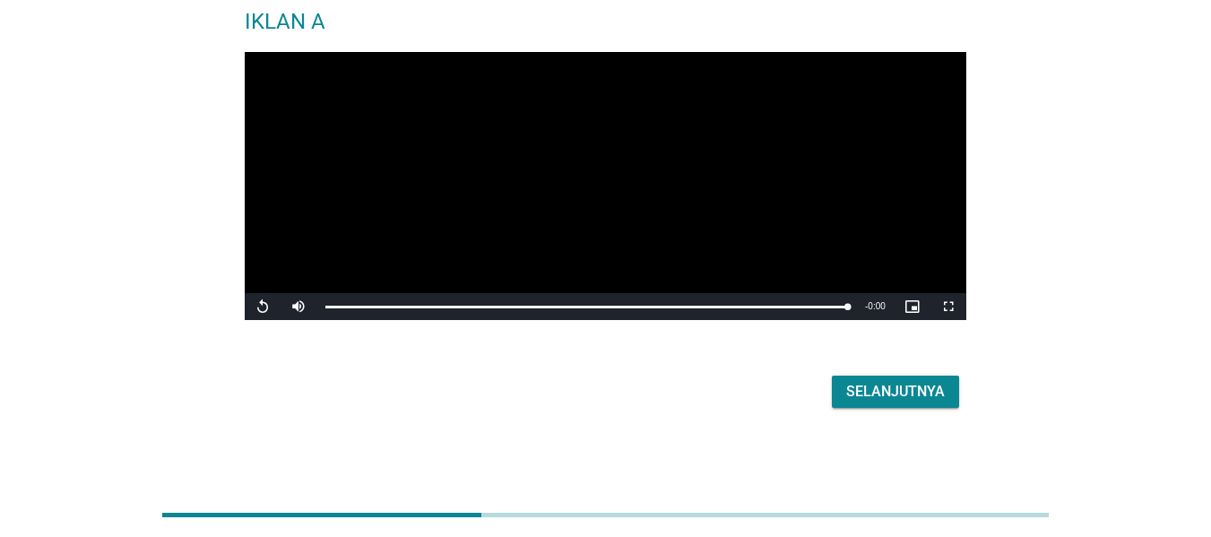
click at [896, 379] on button "Selanjutnya" at bounding box center [895, 392] width 127 height 32
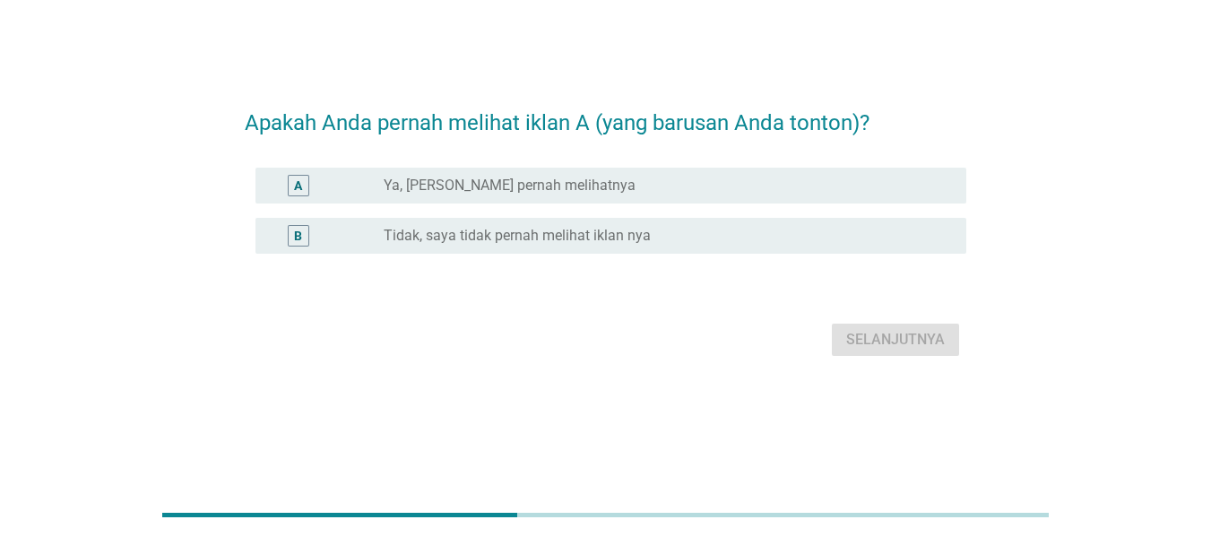
scroll to position [0, 0]
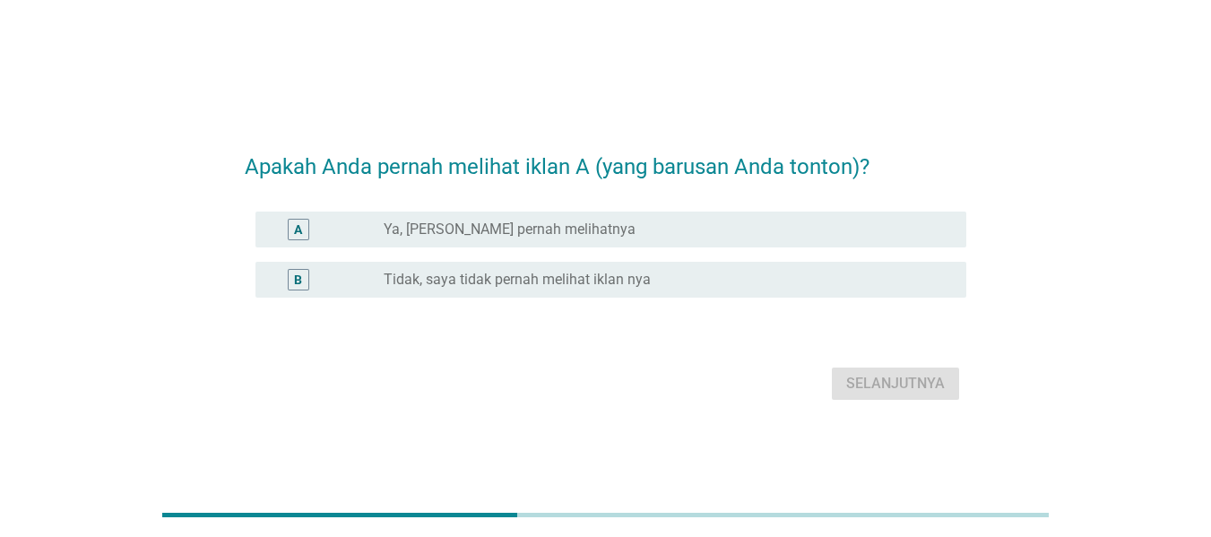
click at [466, 234] on label "Ya, [PERSON_NAME] pernah melihatnya" at bounding box center [510, 230] width 252 height 18
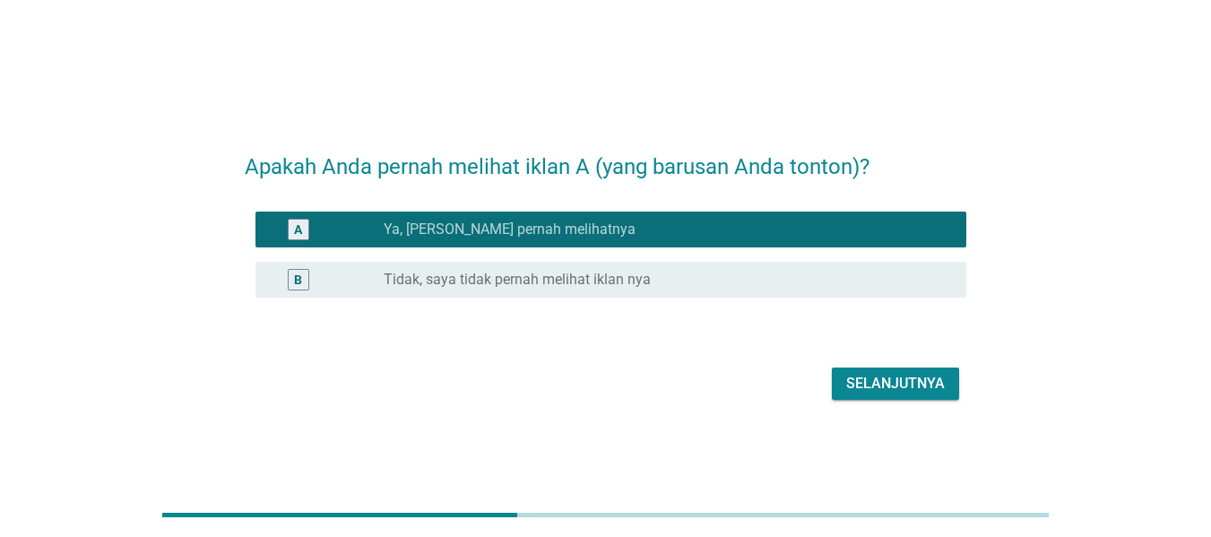
click at [906, 382] on div "Selanjutnya" at bounding box center [895, 384] width 99 height 22
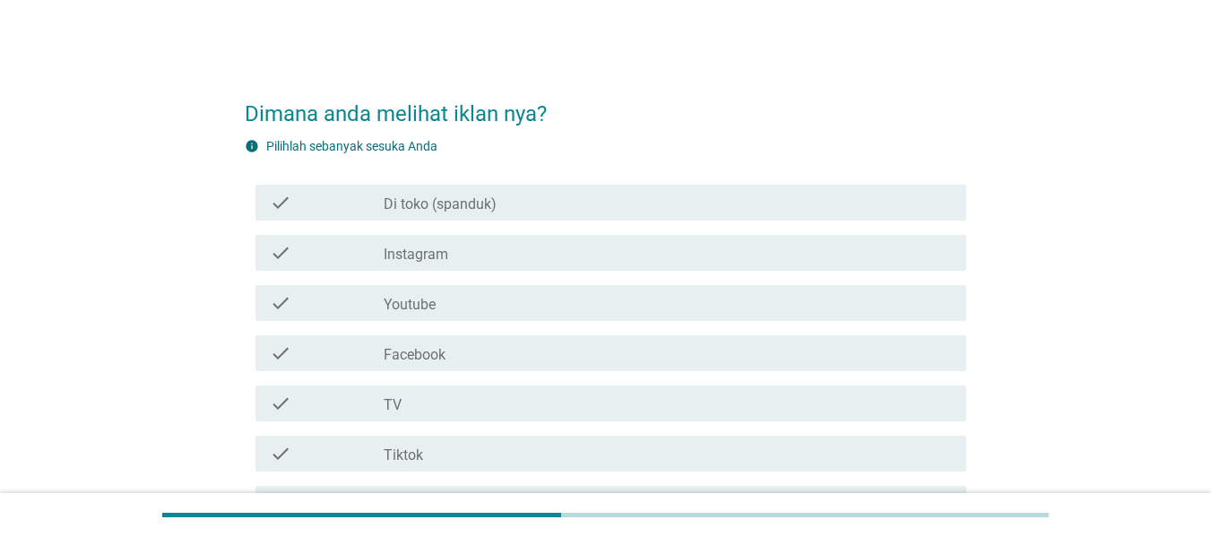
click at [447, 396] on div "check_box_outline_blank TV" at bounding box center [668, 404] width 568 height 22
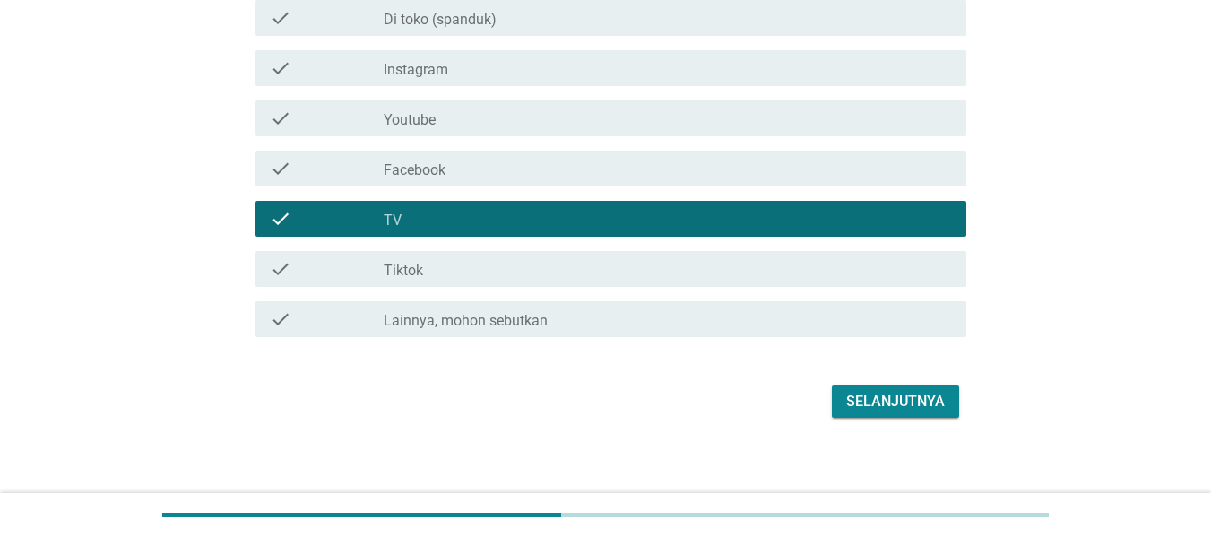
scroll to position [194, 0]
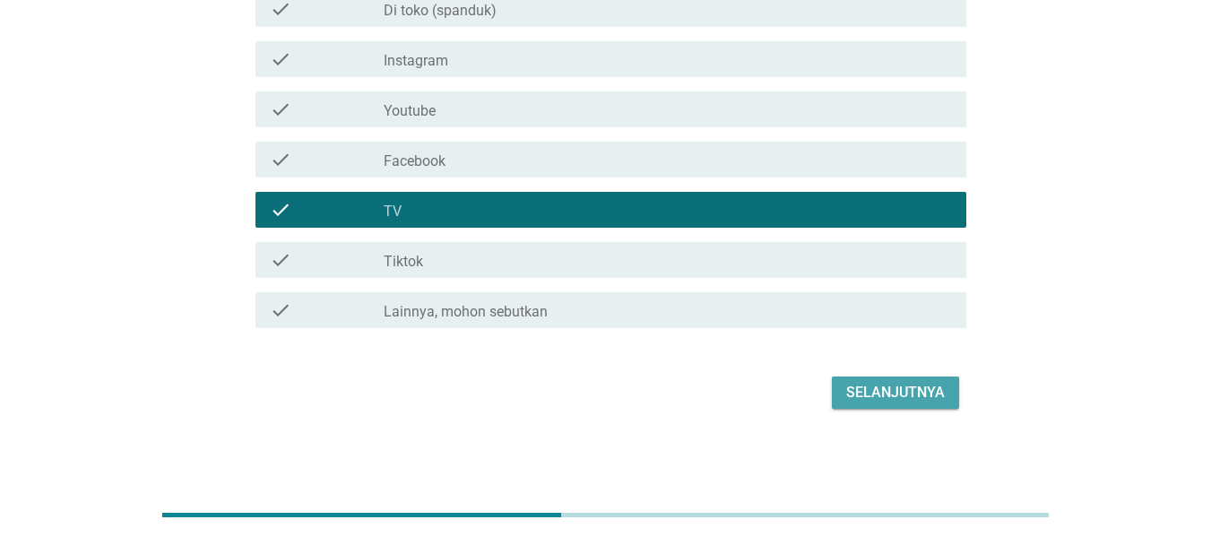
click at [900, 395] on div "Selanjutnya" at bounding box center [895, 393] width 99 height 22
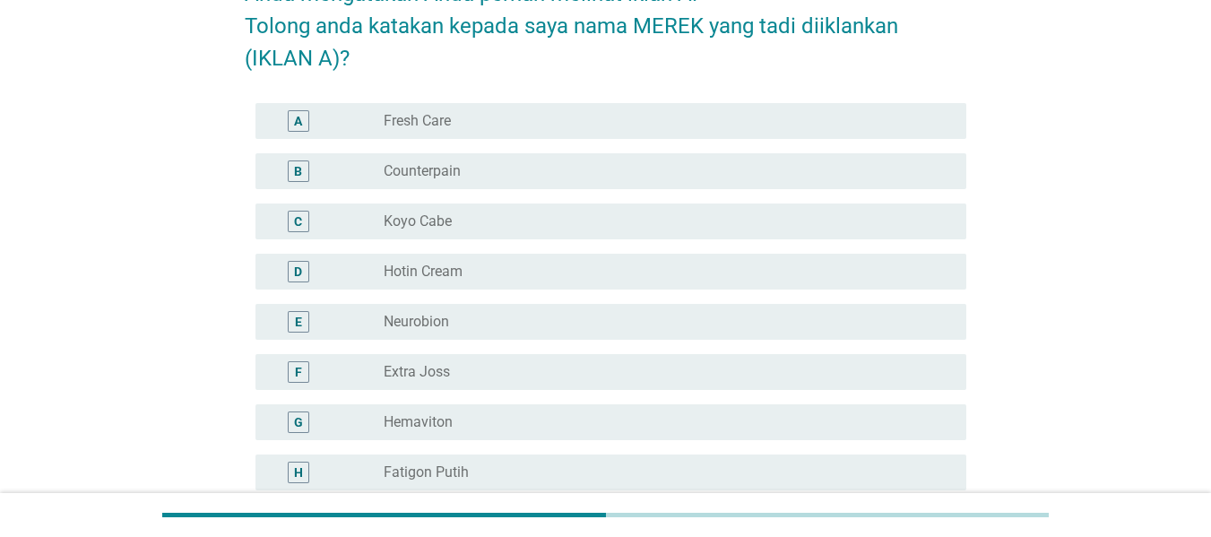
scroll to position [90, 0]
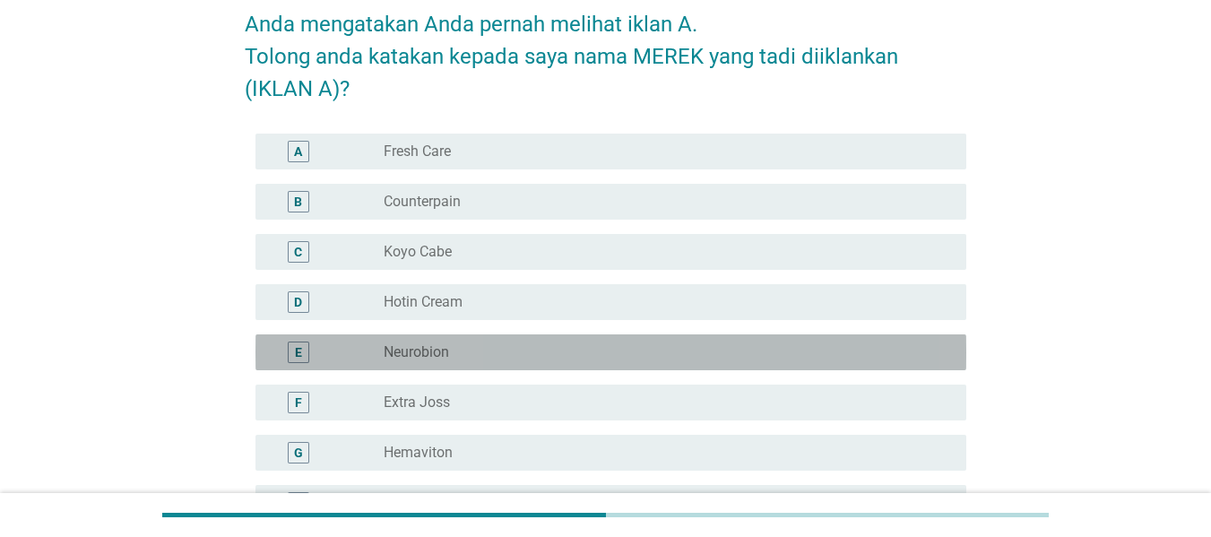
click at [453, 355] on div "radio_button_unchecked Neurobion" at bounding box center [661, 352] width 554 height 18
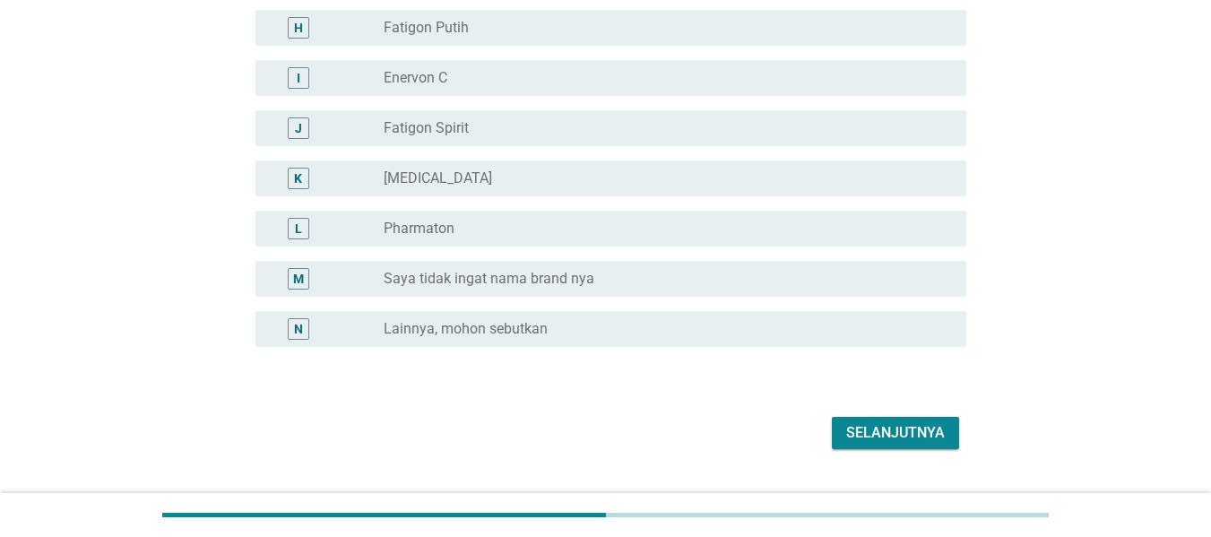
scroll to position [605, 0]
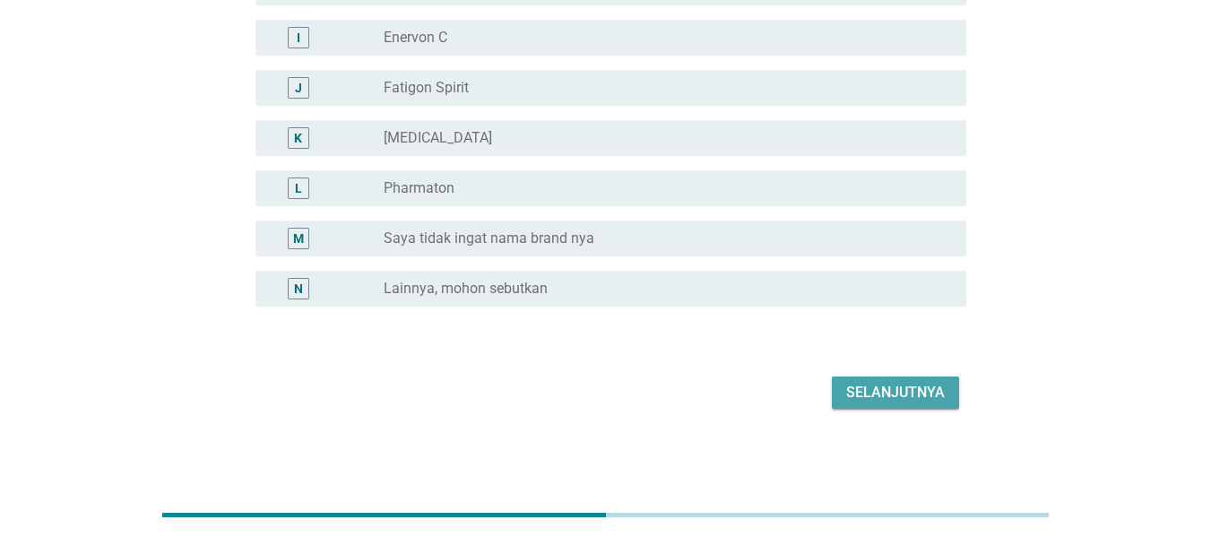
click at [918, 388] on div "Selanjutnya" at bounding box center [895, 393] width 99 height 22
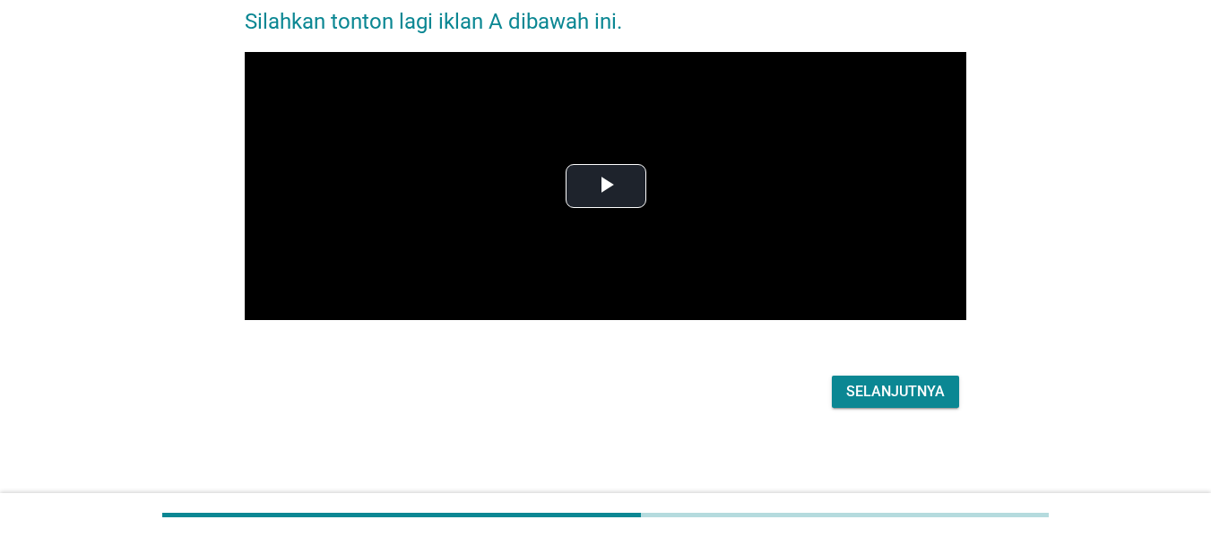
scroll to position [0, 0]
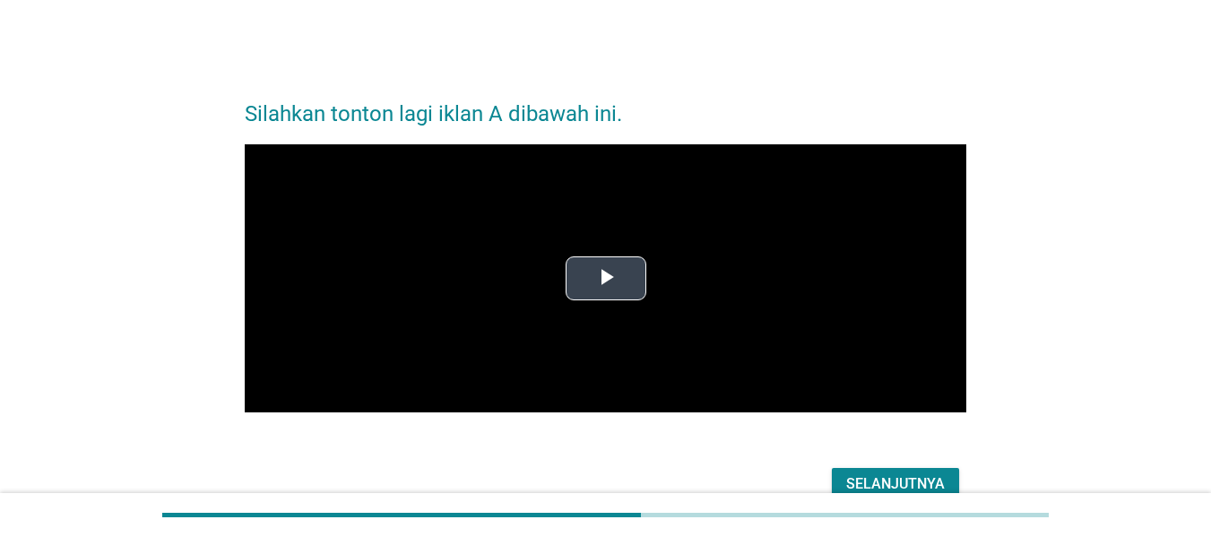
click at [606, 278] on span "Video Player" at bounding box center [606, 278] width 0 height 0
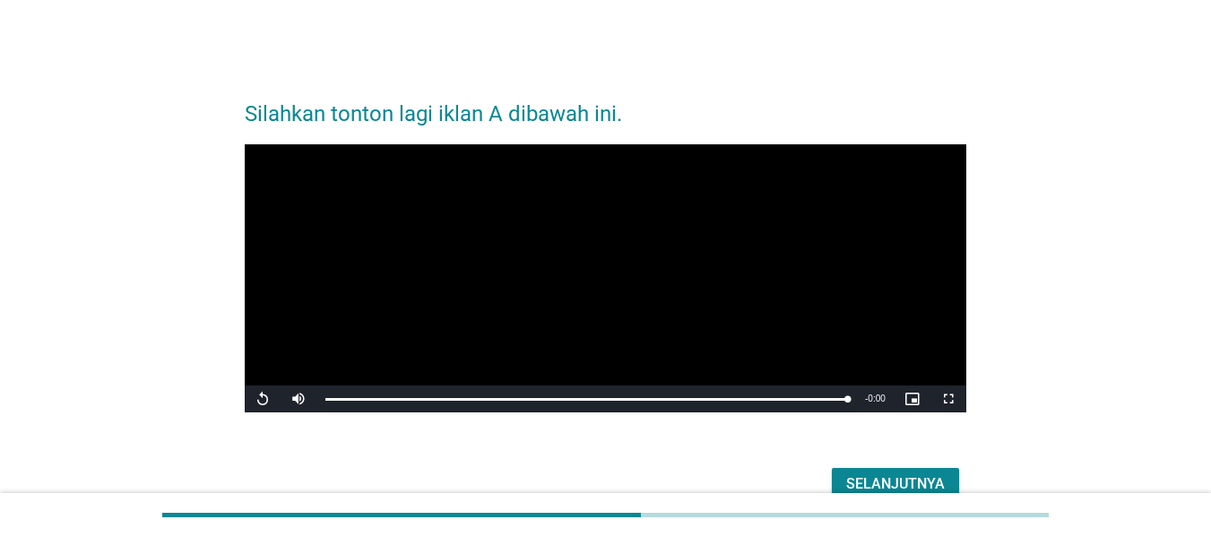
scroll to position [90, 0]
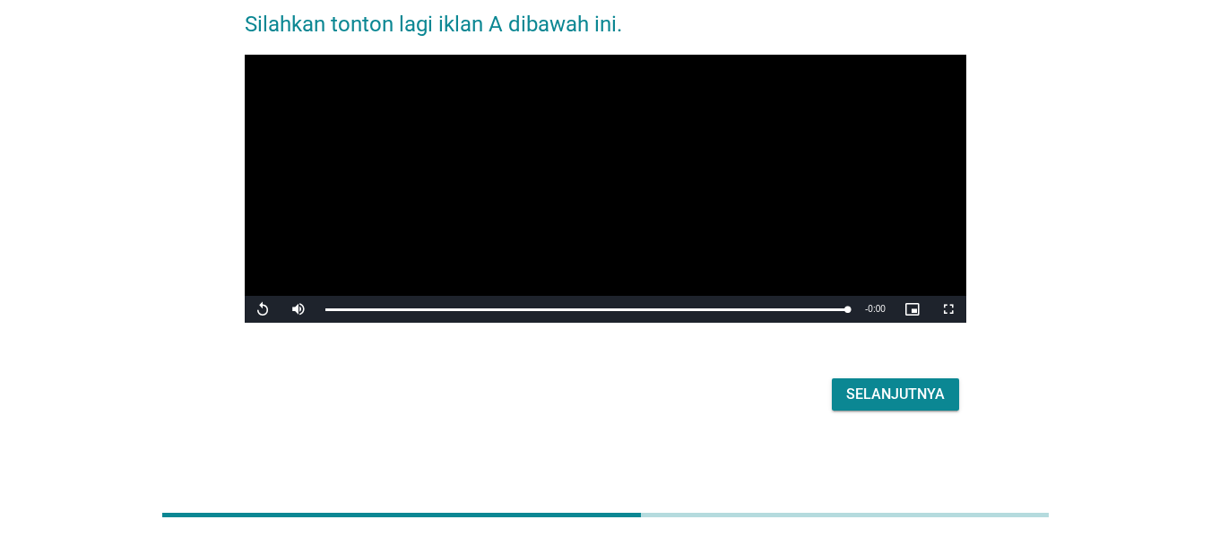
click at [907, 394] on div "Selanjutnya" at bounding box center [895, 395] width 99 height 22
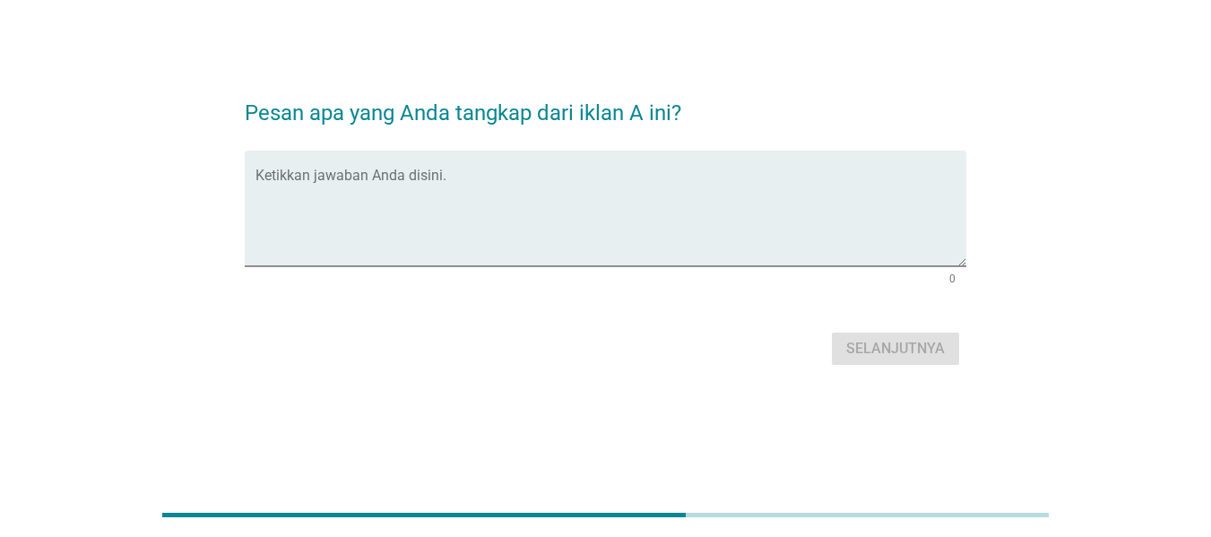
scroll to position [0, 0]
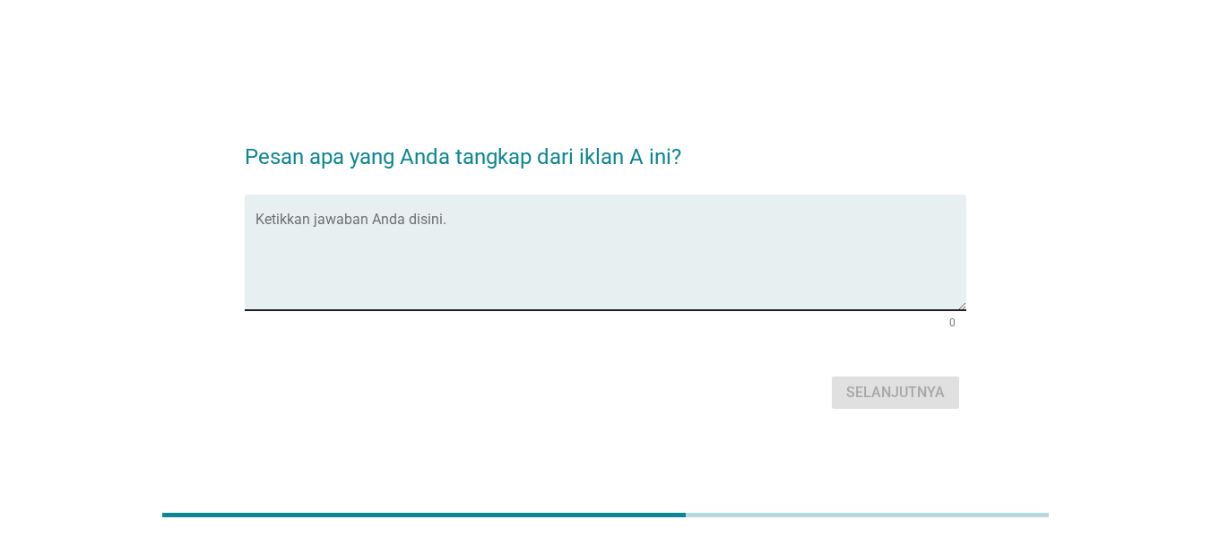
click at [350, 225] on textarea "Ketikkan jawaban Anda disini." at bounding box center [611, 263] width 711 height 94
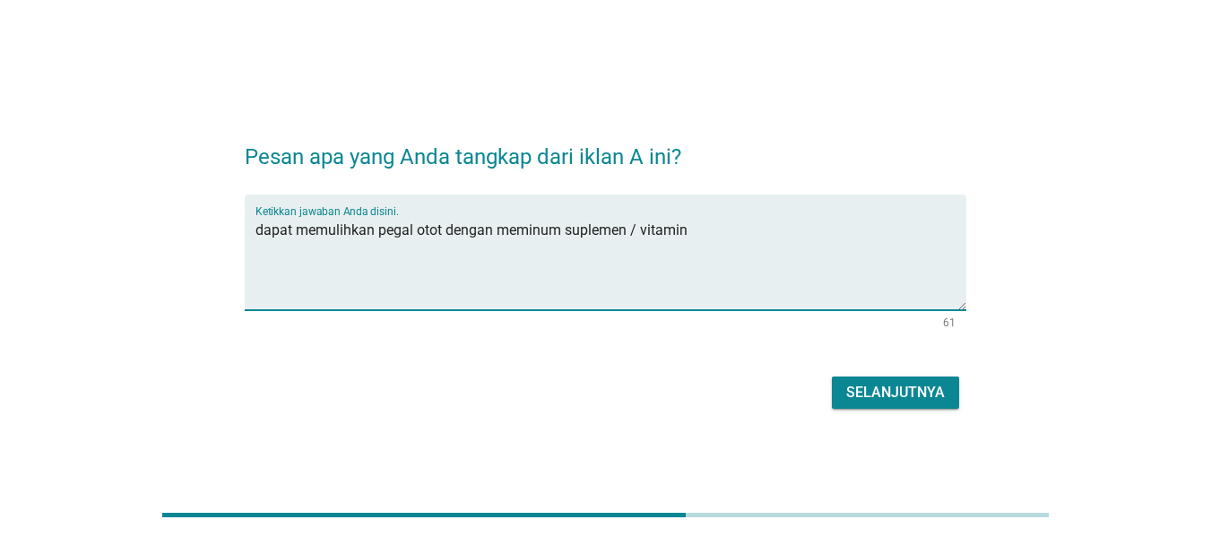
type textarea "dapat memulihkan pegal otot dengan meminum suplemen / vitamin"
click at [890, 384] on div "Selanjutnya" at bounding box center [895, 393] width 99 height 22
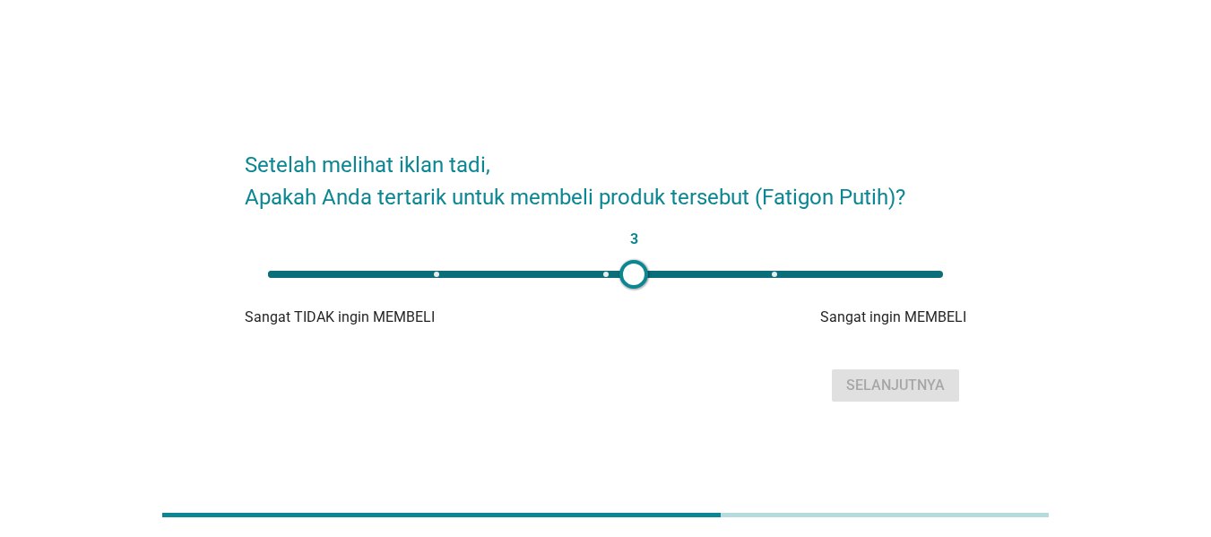
type input "4"
drag, startPoint x: 266, startPoint y: 276, endPoint x: 784, endPoint y: 281, distance: 517.3
click at [784, 281] on div at bounding box center [783, 274] width 29 height 29
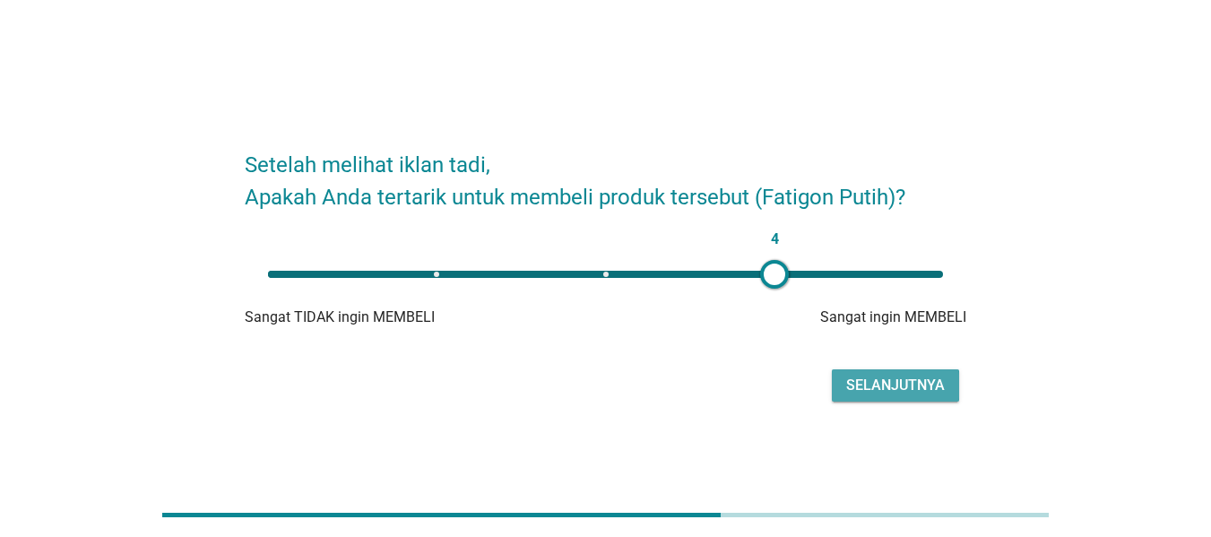
click at [890, 387] on div "Selanjutnya" at bounding box center [895, 386] width 99 height 22
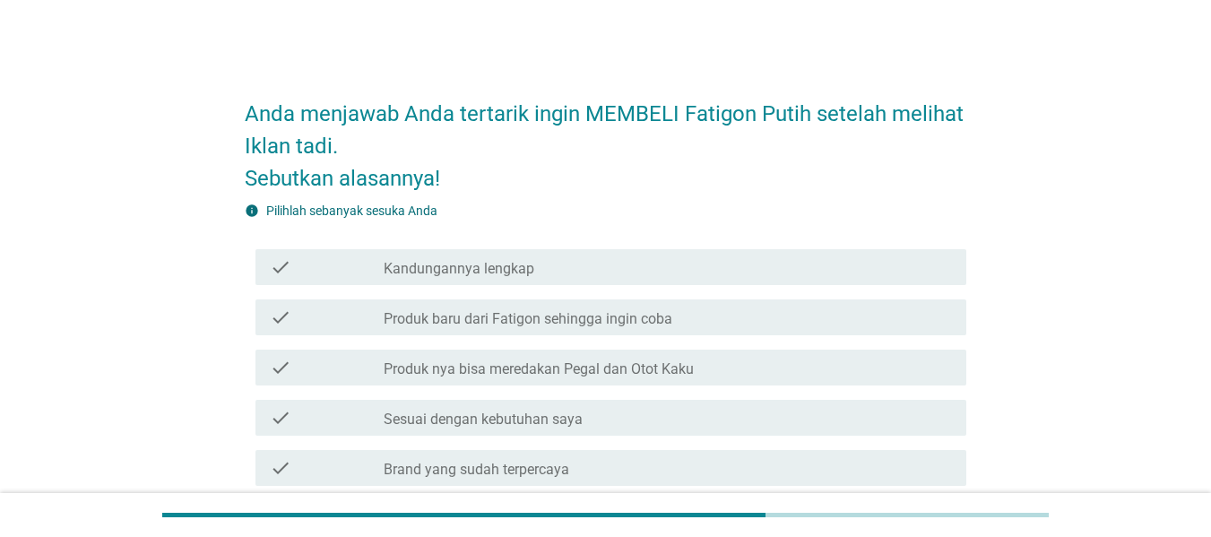
scroll to position [90, 0]
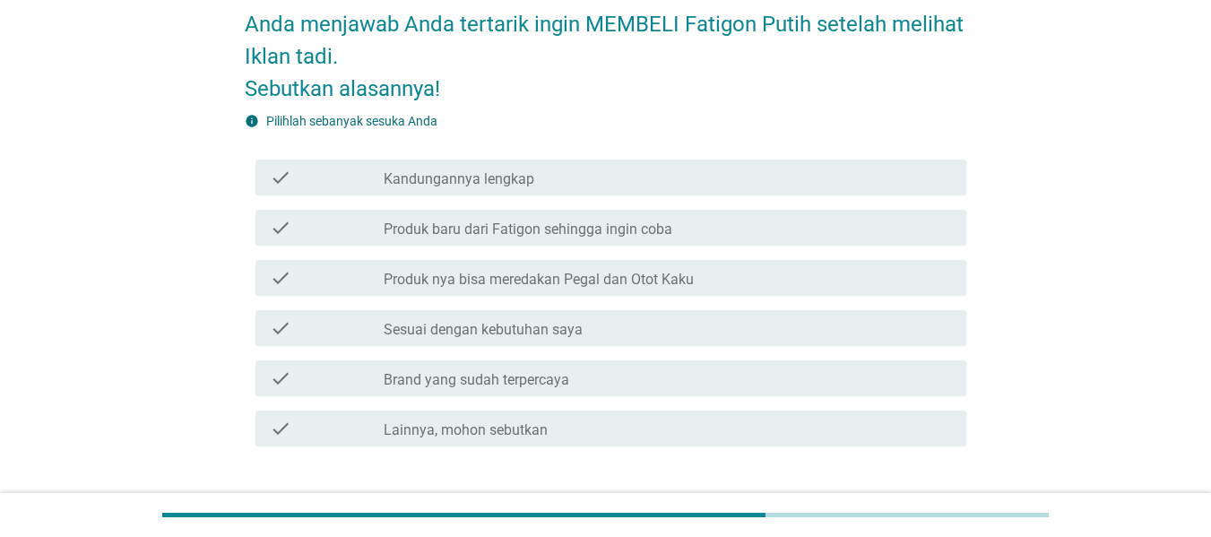
click at [505, 179] on label "Kandungannya lengkap" at bounding box center [459, 179] width 151 height 18
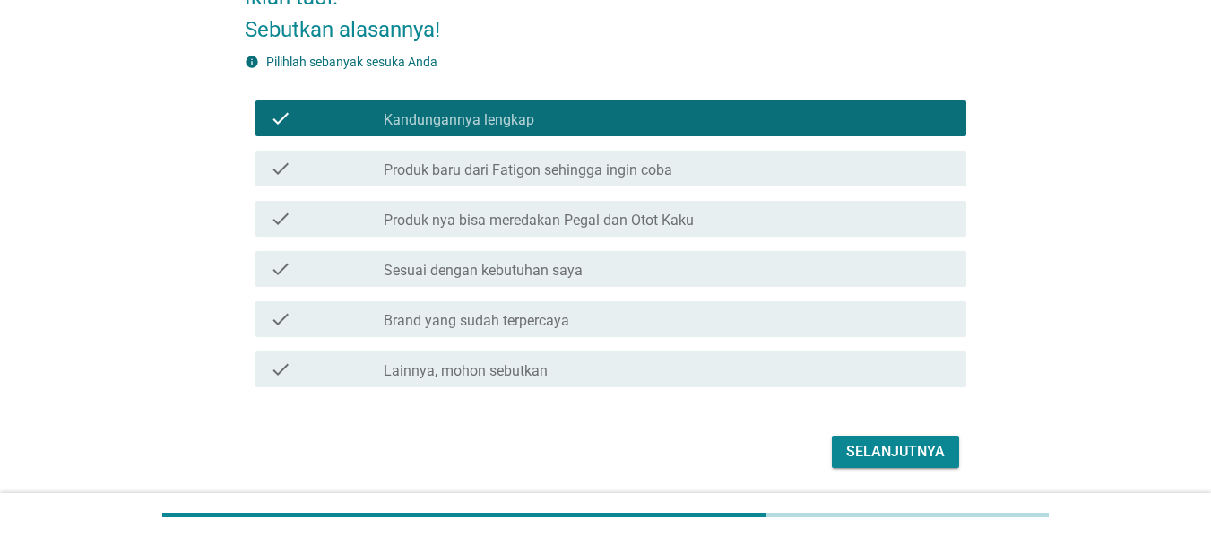
scroll to position [179, 0]
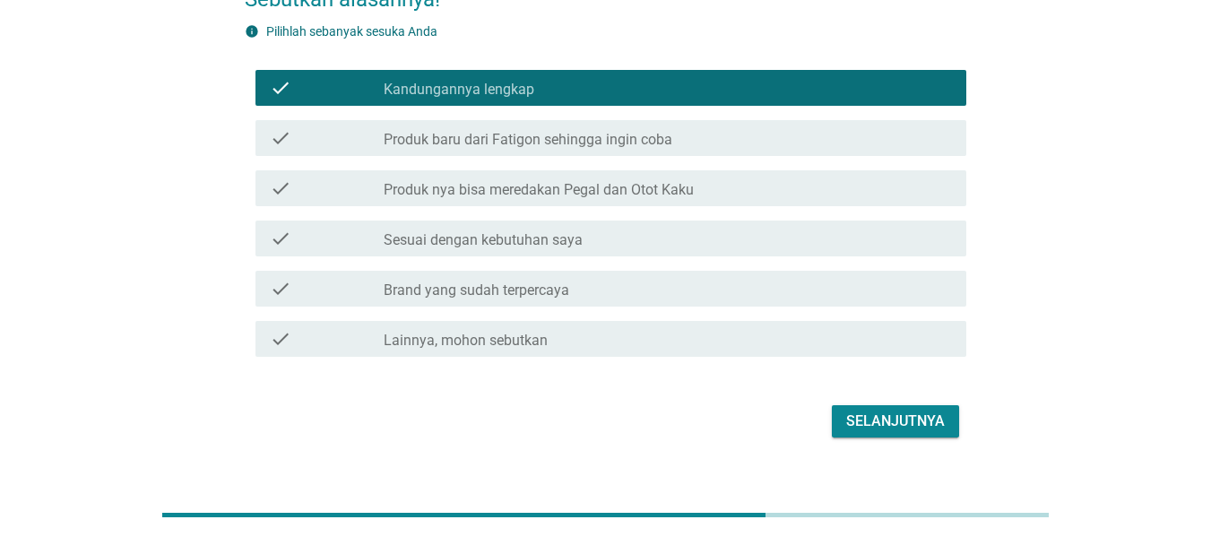
click at [573, 189] on label "Produk nya bisa meredakan Pegal dan Otot Kaku" at bounding box center [539, 190] width 310 height 18
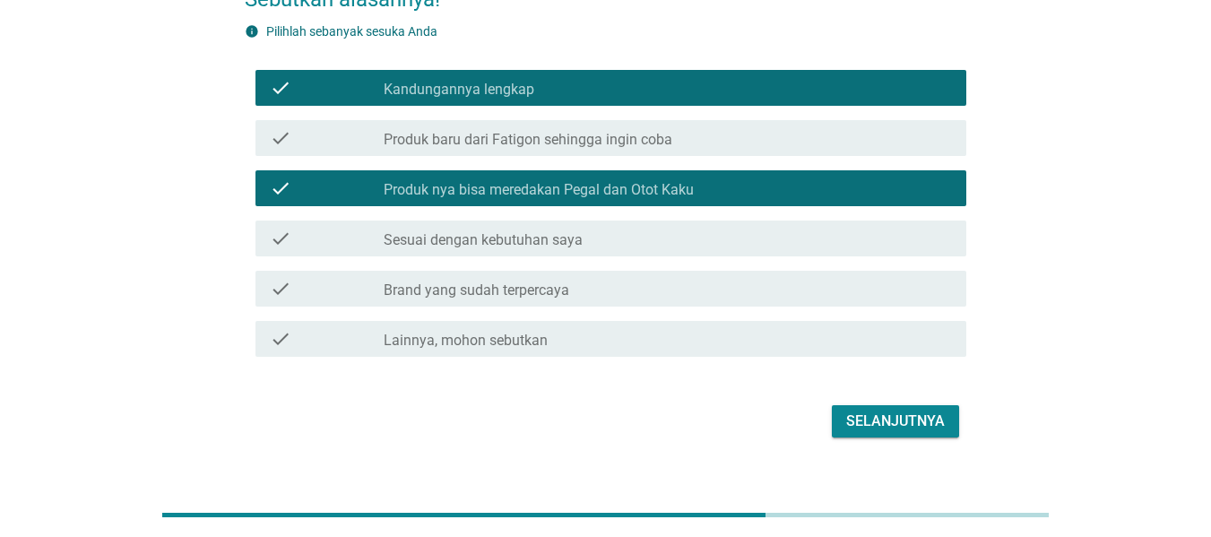
click at [558, 239] on label "Sesuai dengan kebutuhan saya" at bounding box center [483, 240] width 199 height 18
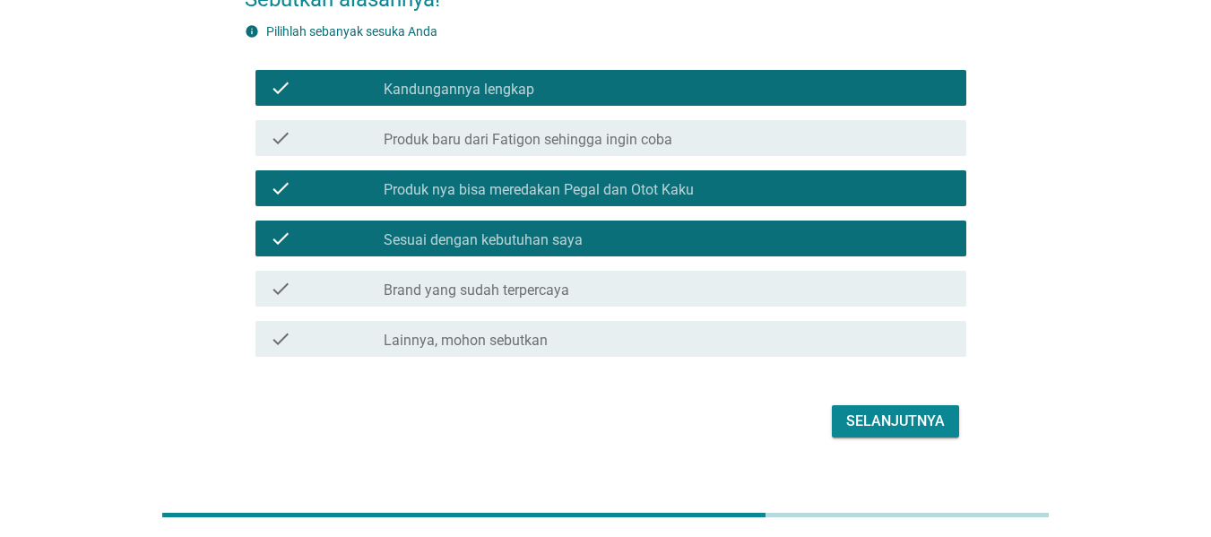
click at [508, 280] on div "check_box_outline_blank Brand yang sudah terpercaya" at bounding box center [668, 289] width 568 height 22
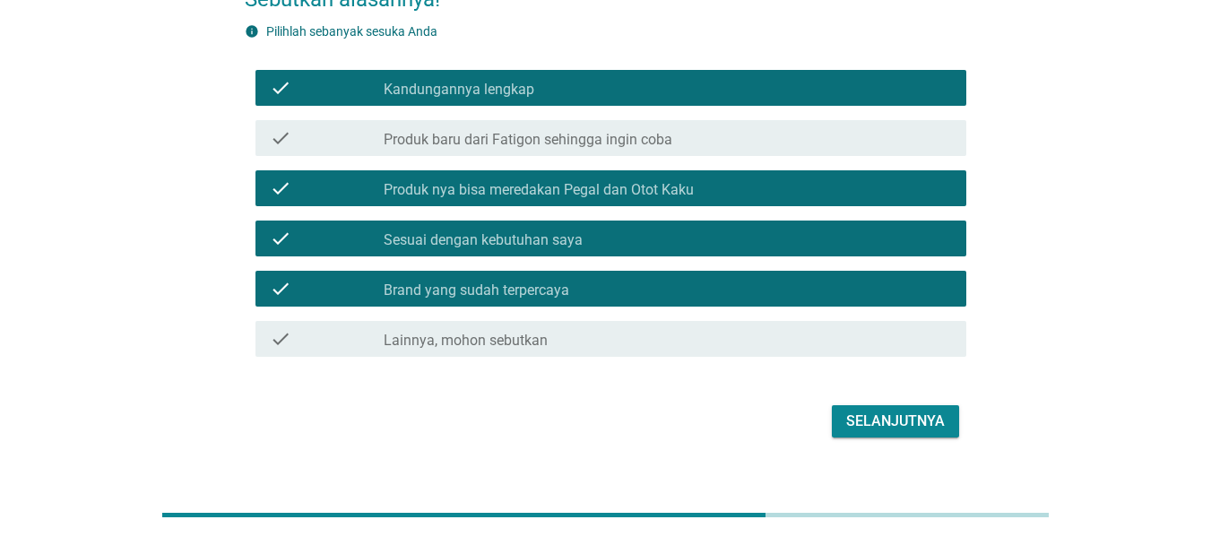
click at [912, 438] on div "Selanjutnya" at bounding box center [606, 421] width 722 height 43
click at [906, 419] on div "Selanjutnya" at bounding box center [895, 422] width 99 height 22
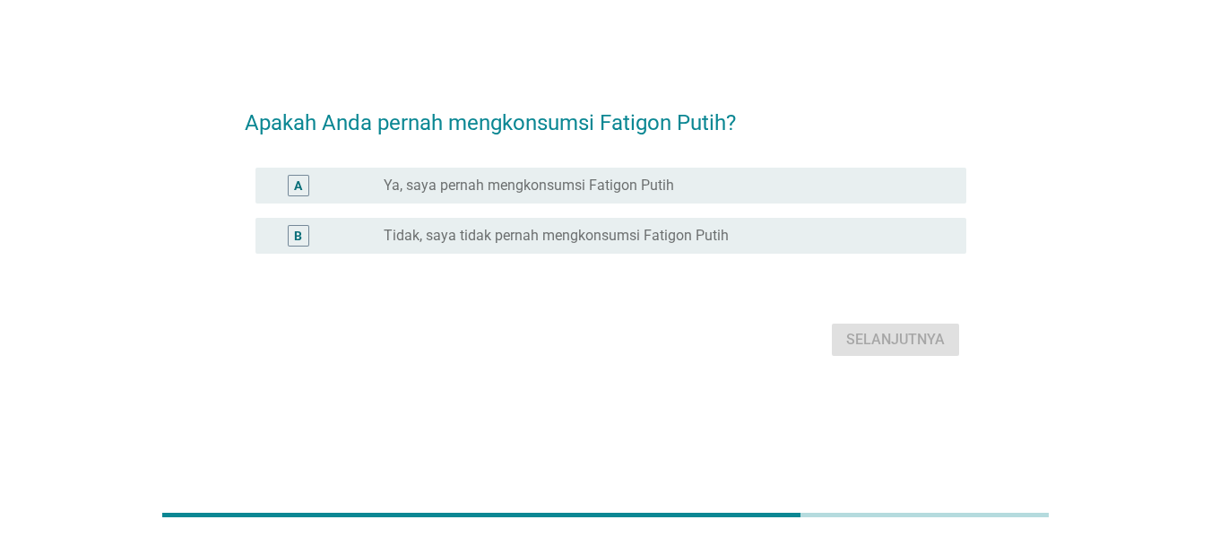
scroll to position [0, 0]
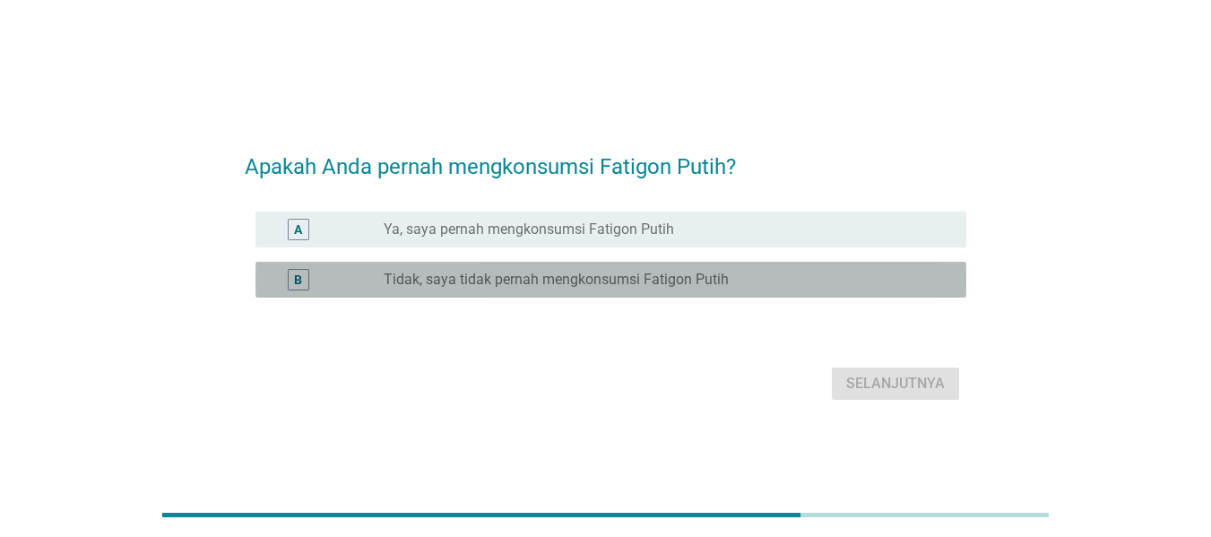
click at [467, 274] on label "Tidak, saya tidak pernah mengkonsumsi Fatigon Putih" at bounding box center [556, 280] width 345 height 18
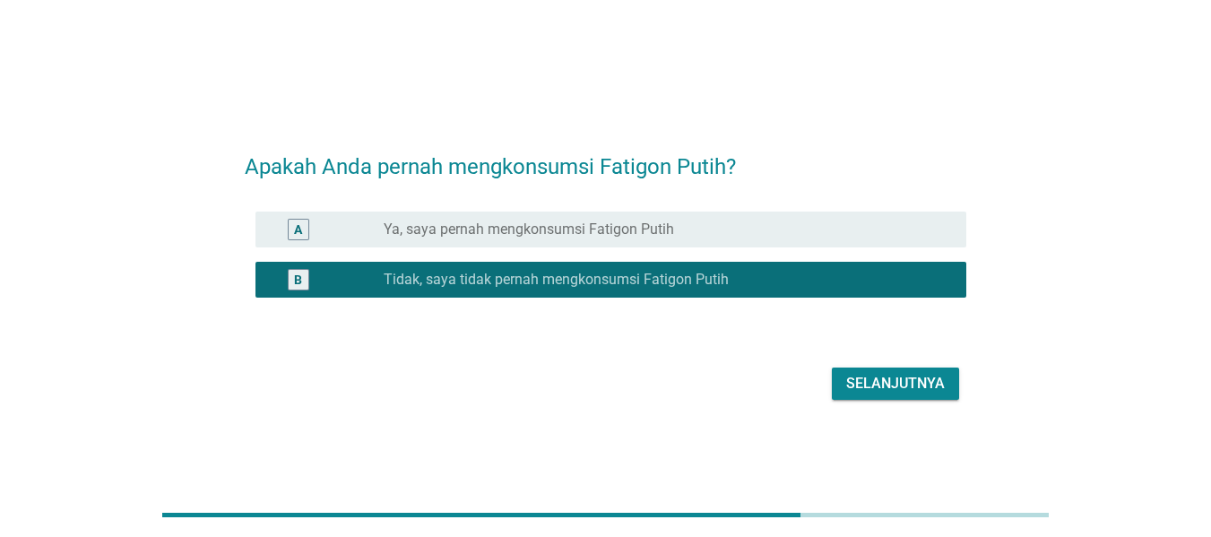
click at [884, 388] on div "Selanjutnya" at bounding box center [895, 384] width 99 height 22
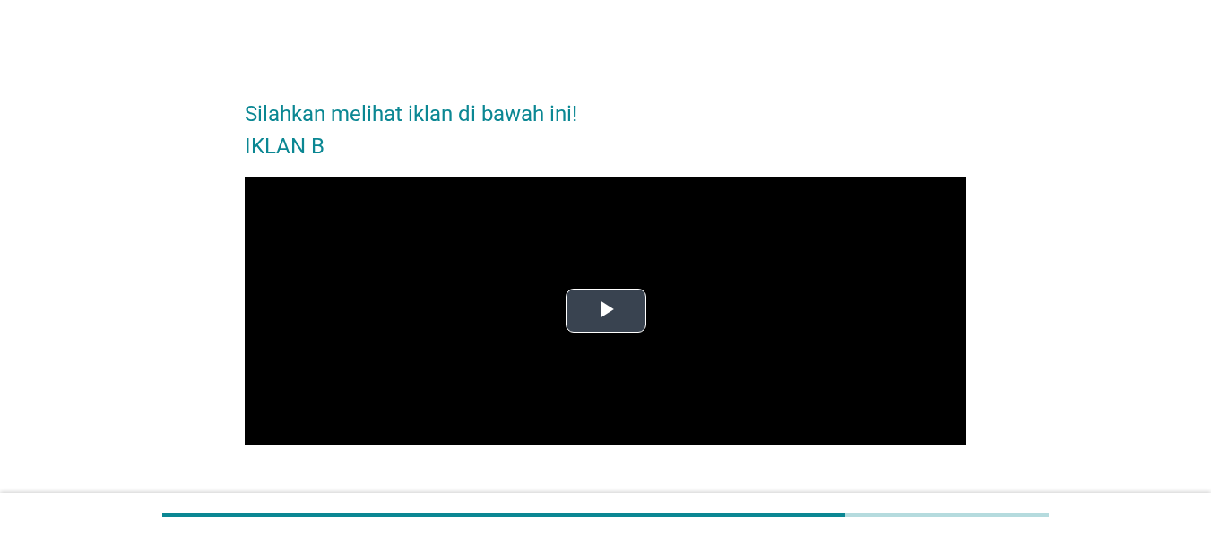
click at [606, 310] on span "Video Player" at bounding box center [606, 310] width 0 height 0
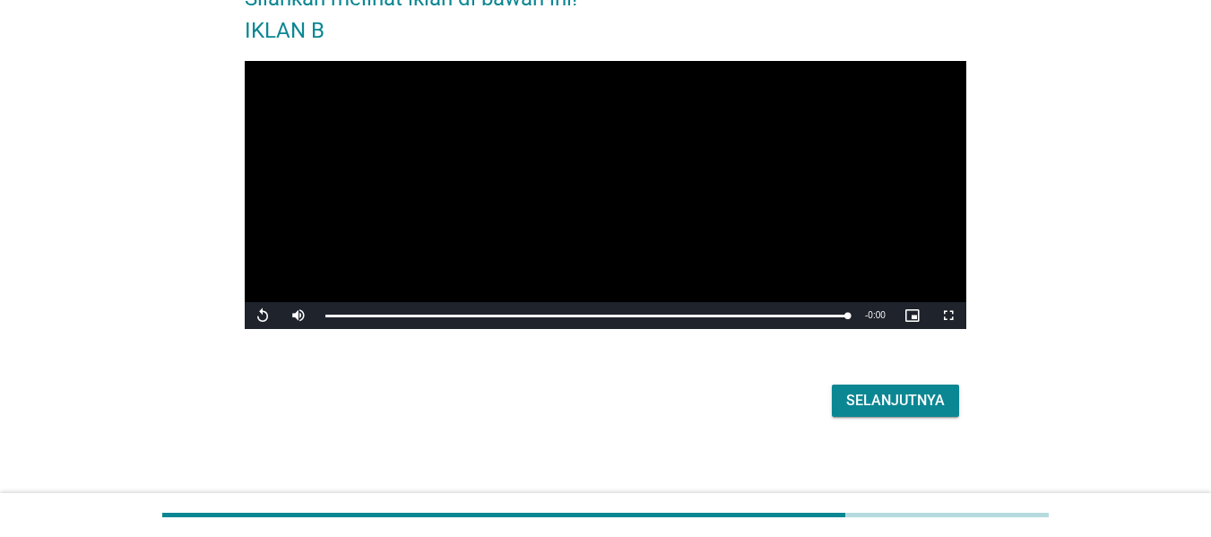
scroll to position [125, 0]
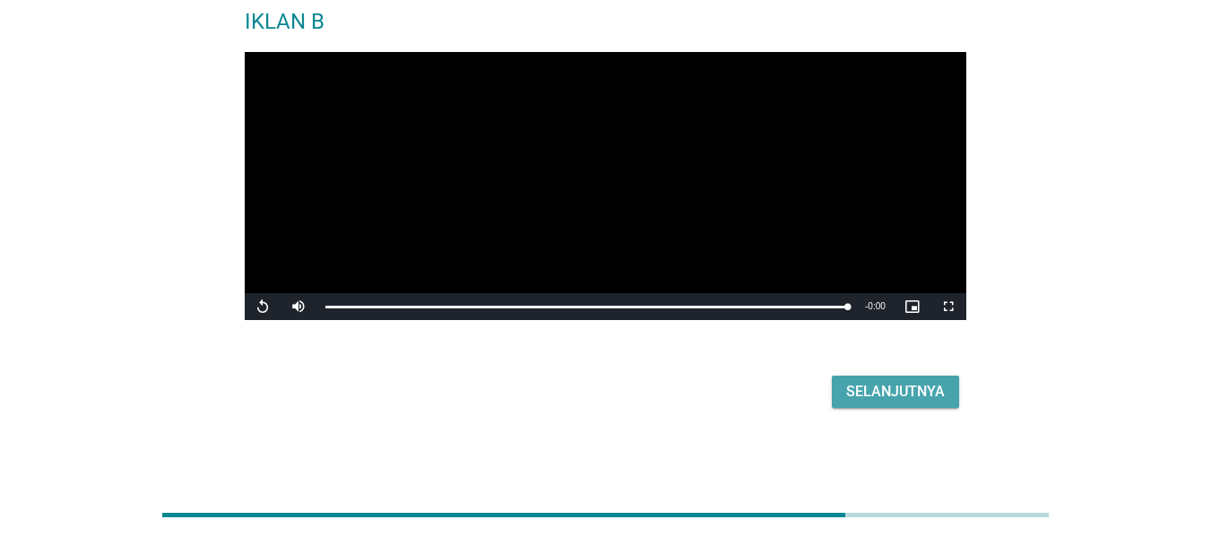
click at [906, 404] on button "Selanjutnya" at bounding box center [895, 392] width 127 height 32
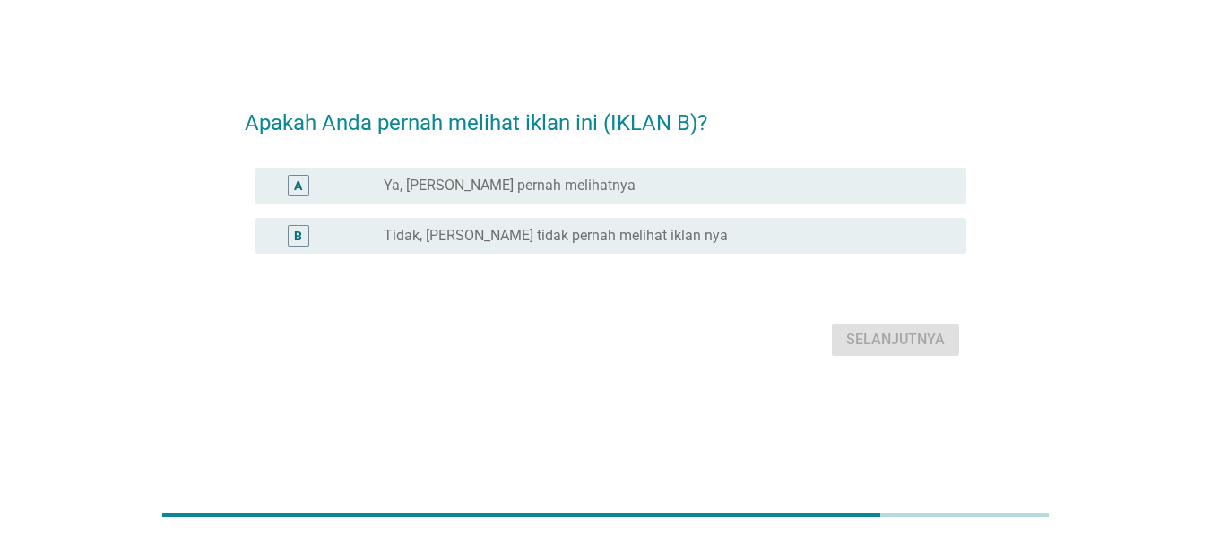
scroll to position [0, 0]
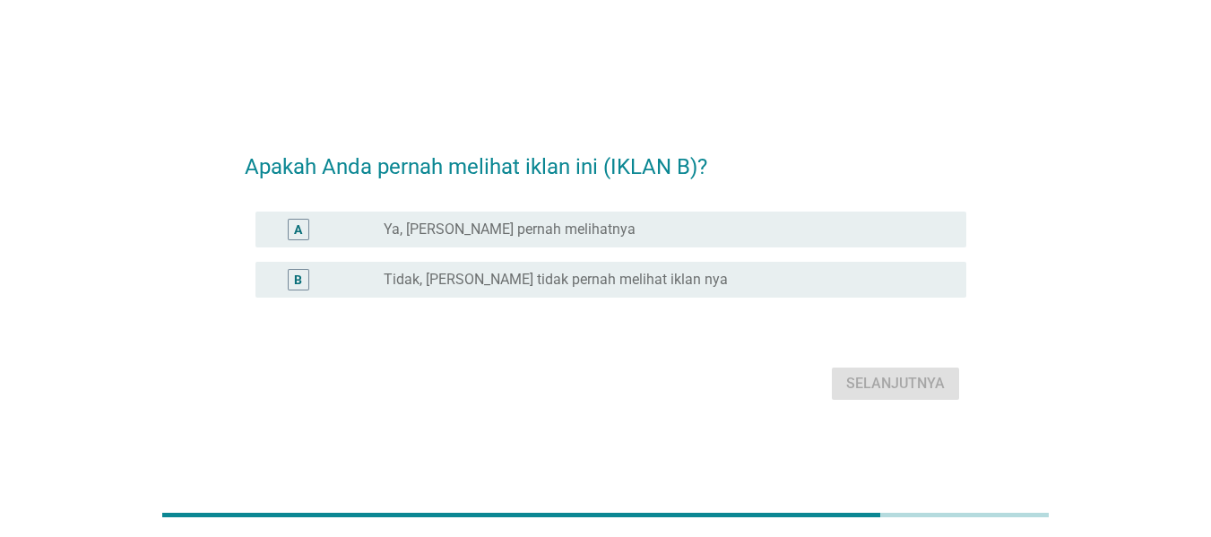
click at [444, 237] on label "Ya, [PERSON_NAME] pernah melihatnya" at bounding box center [510, 230] width 252 height 18
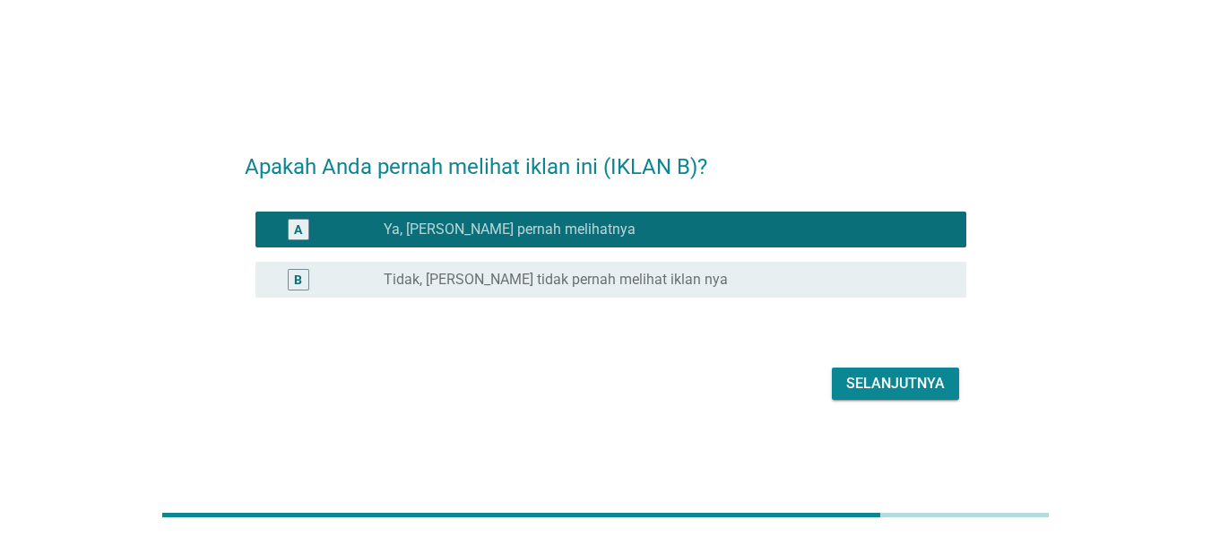
click at [908, 387] on div "Selanjutnya" at bounding box center [895, 384] width 99 height 22
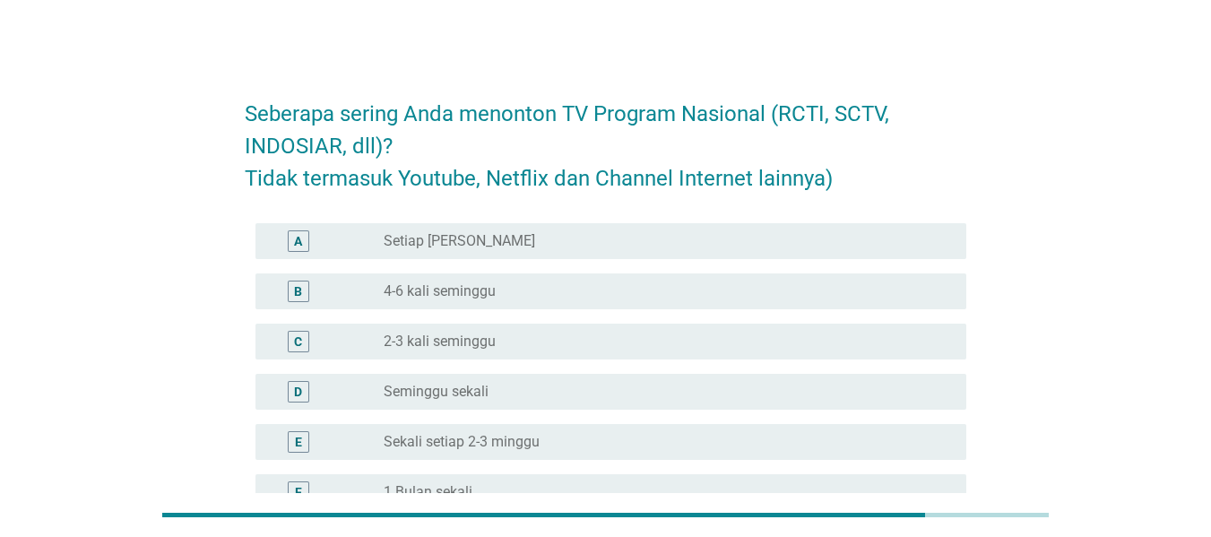
click at [457, 298] on label "4-6 kali seminggu" at bounding box center [440, 291] width 112 height 18
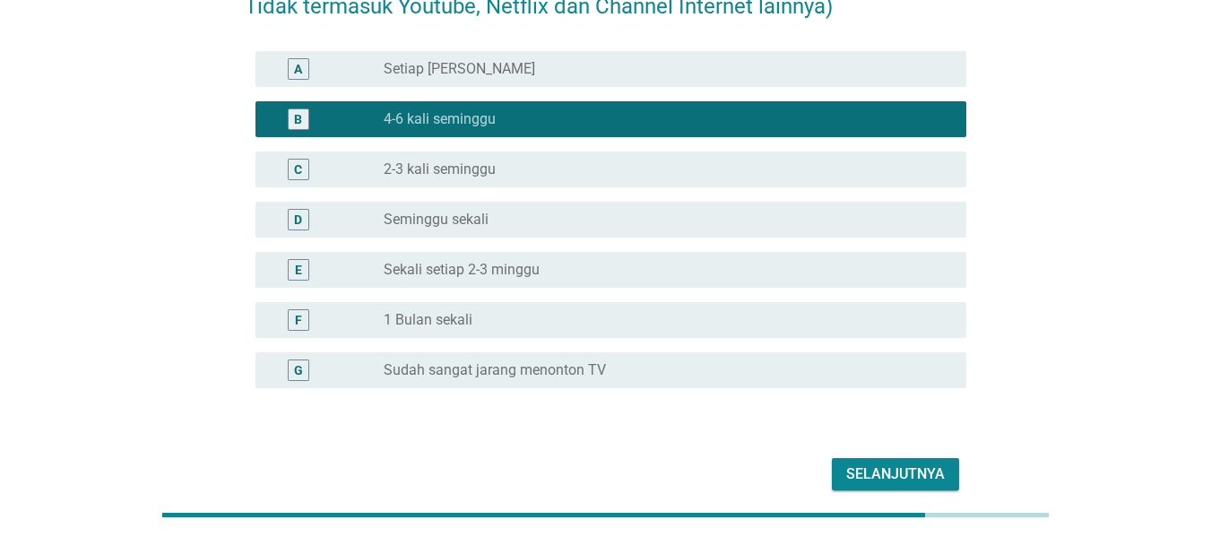
scroll to position [179, 0]
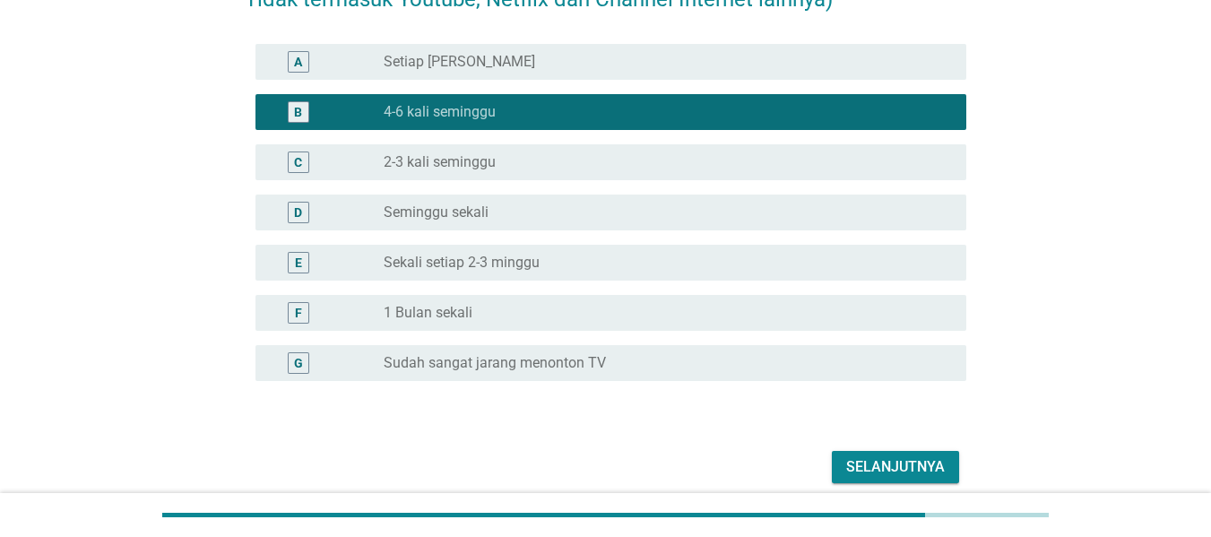
click at [906, 464] on div "Selanjutnya" at bounding box center [895, 467] width 99 height 22
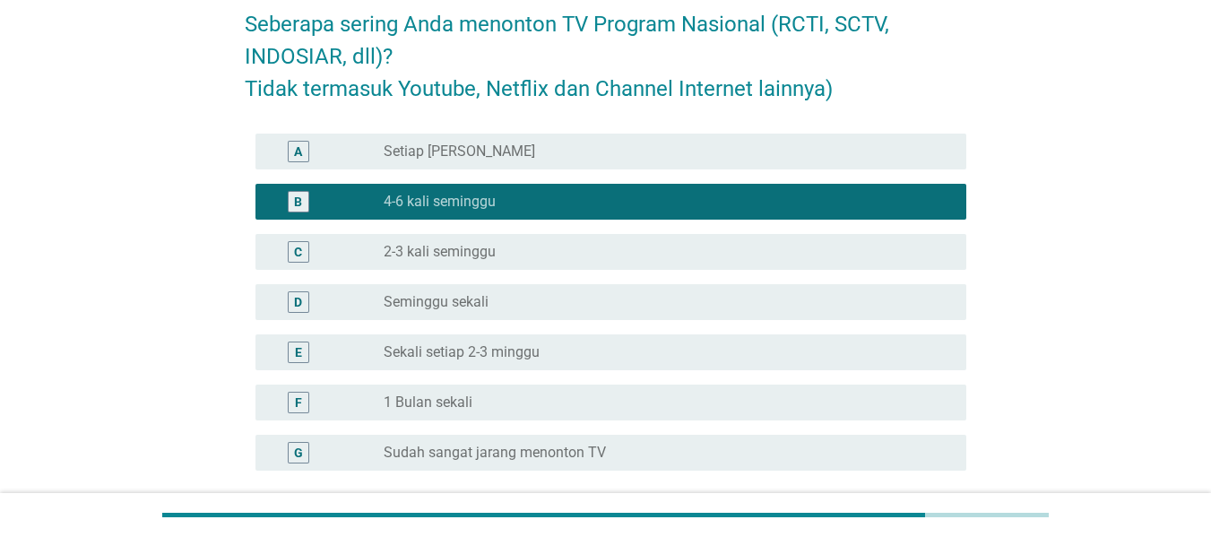
scroll to position [0, 0]
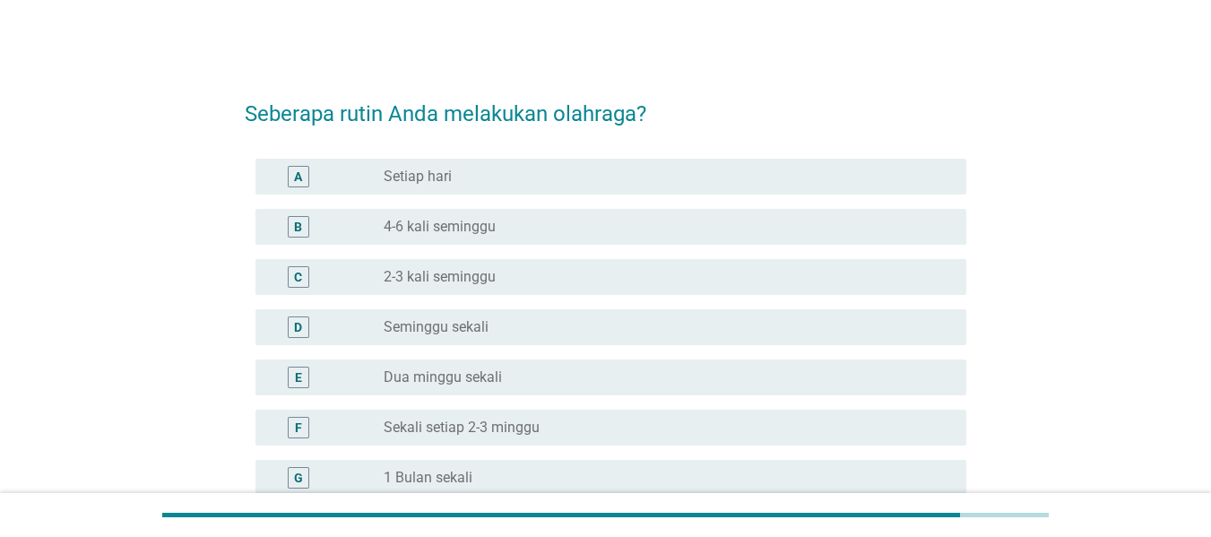
click at [438, 270] on label "2-3 kali seminggu" at bounding box center [440, 277] width 112 height 18
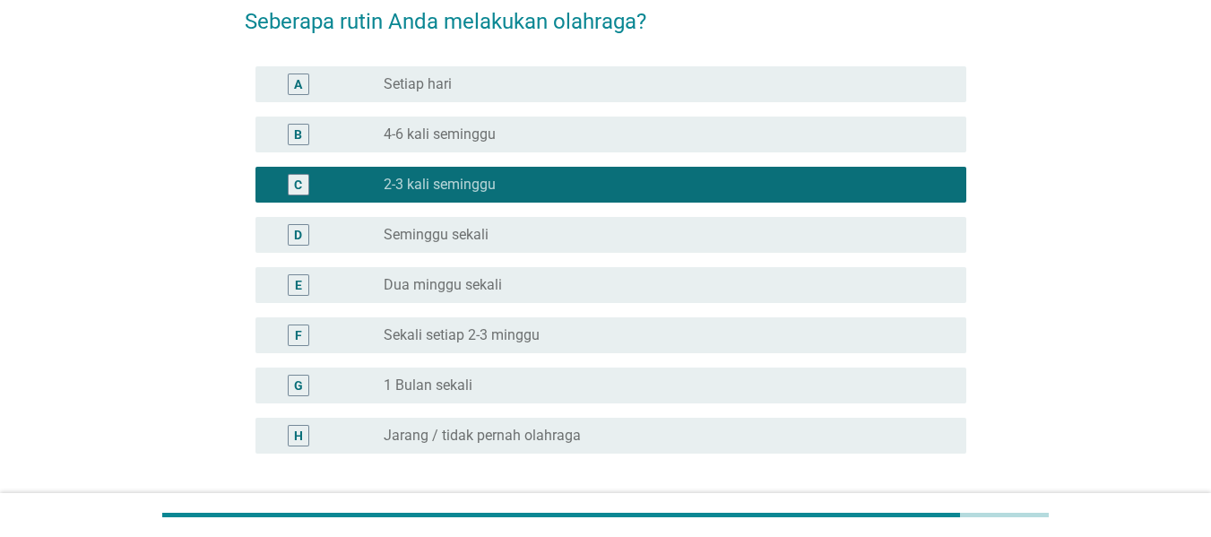
scroll to position [239, 0]
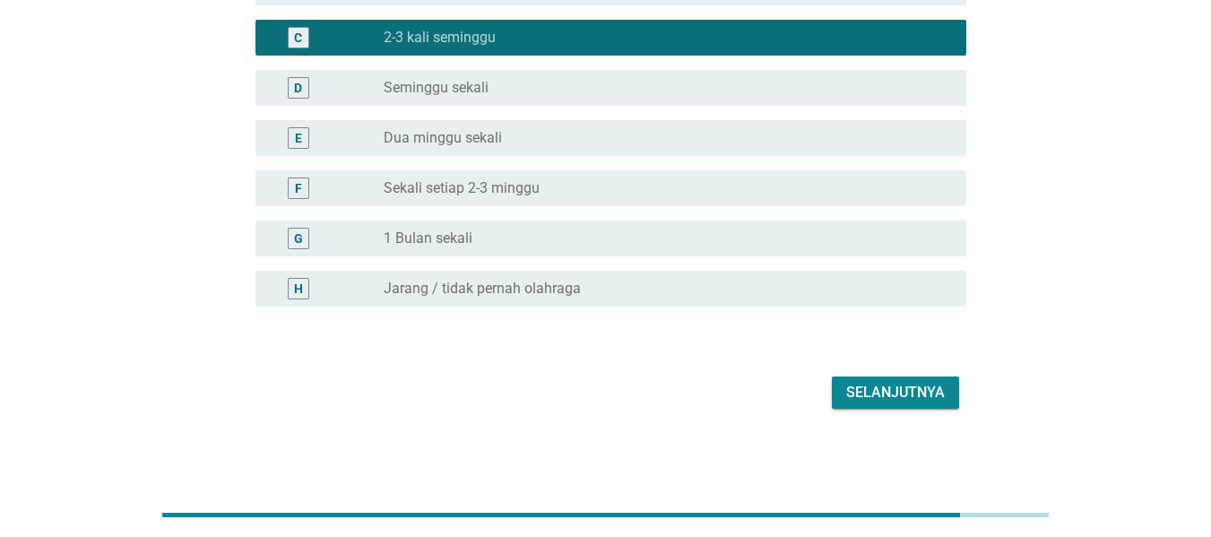
click at [948, 392] on button "Selanjutnya" at bounding box center [895, 393] width 127 height 32
